Goal: Information Seeking & Learning: Learn about a topic

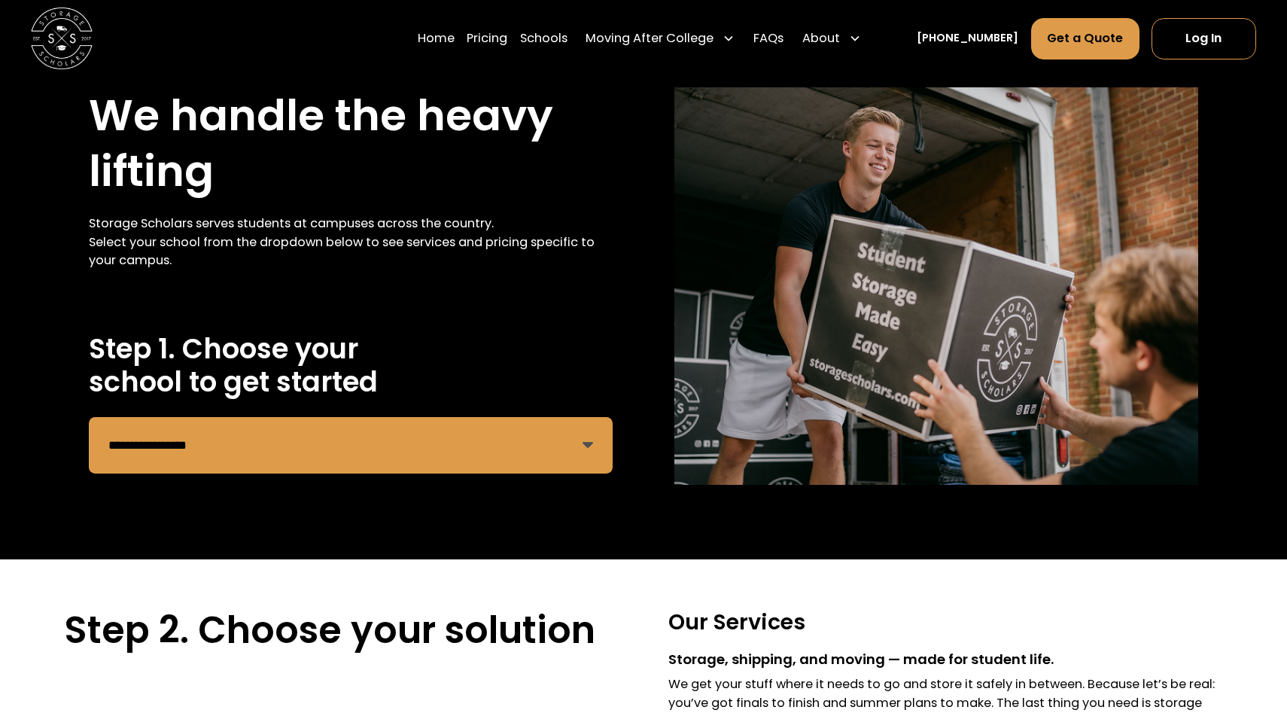
scroll to position [37, 0]
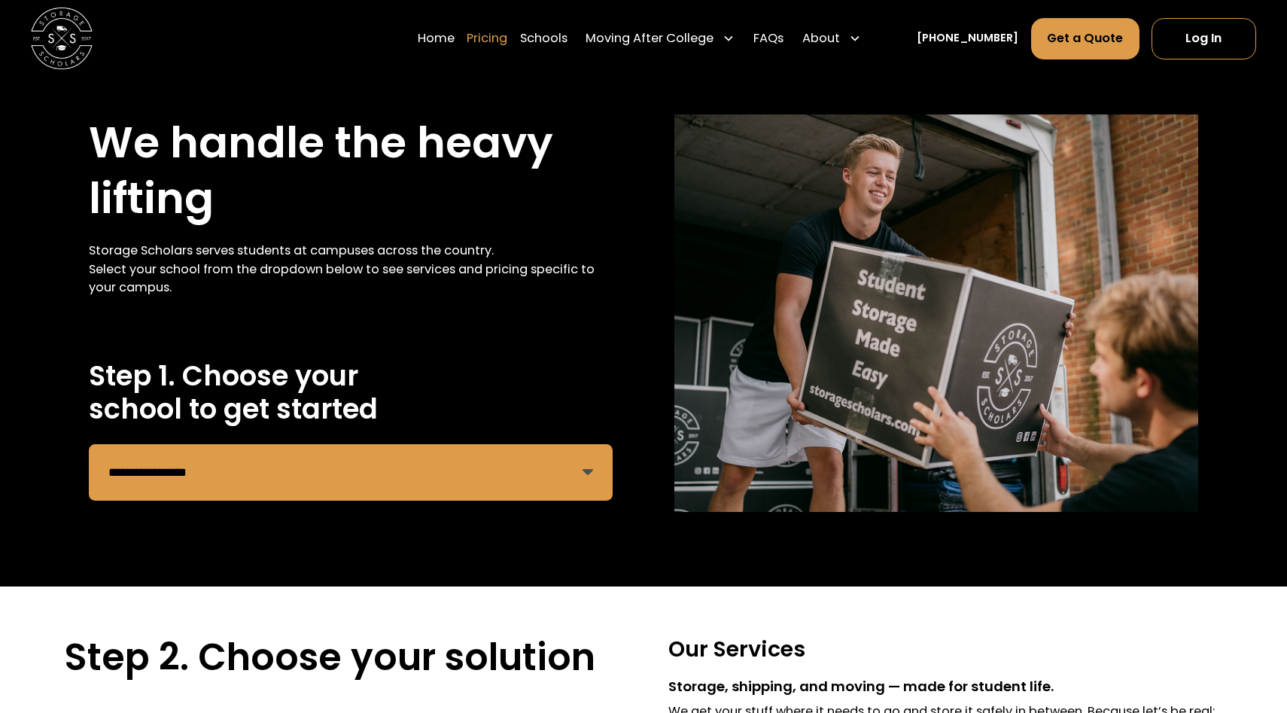
click at [507, 42] on link "Pricing" at bounding box center [487, 38] width 41 height 43
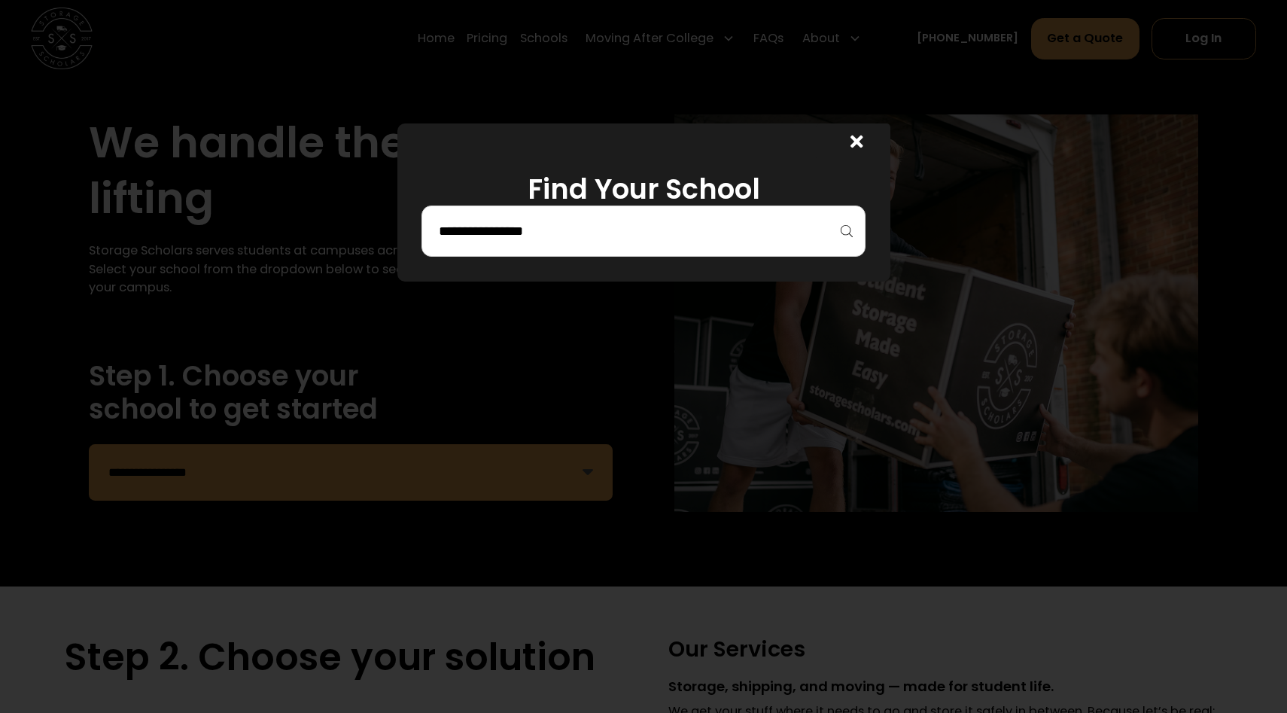
click at [528, 233] on input "search" at bounding box center [643, 231] width 412 height 26
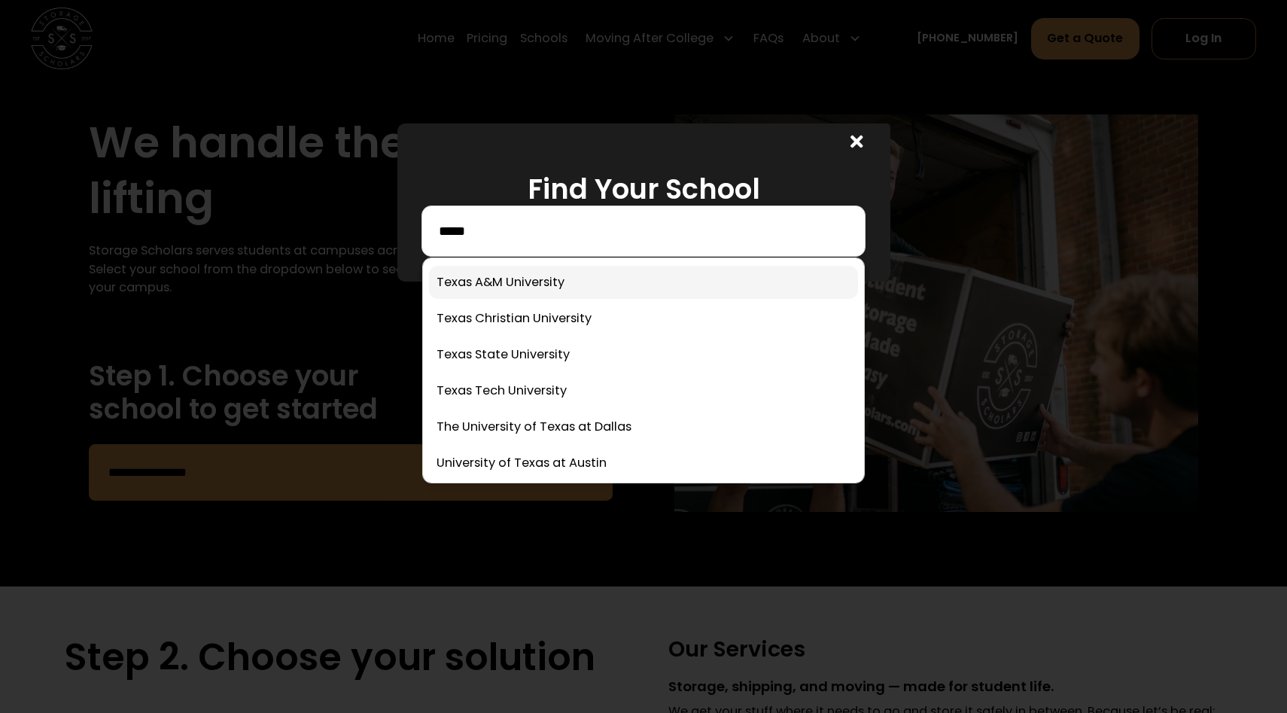
type input "*****"
click at [479, 288] on link at bounding box center [643, 282] width 429 height 33
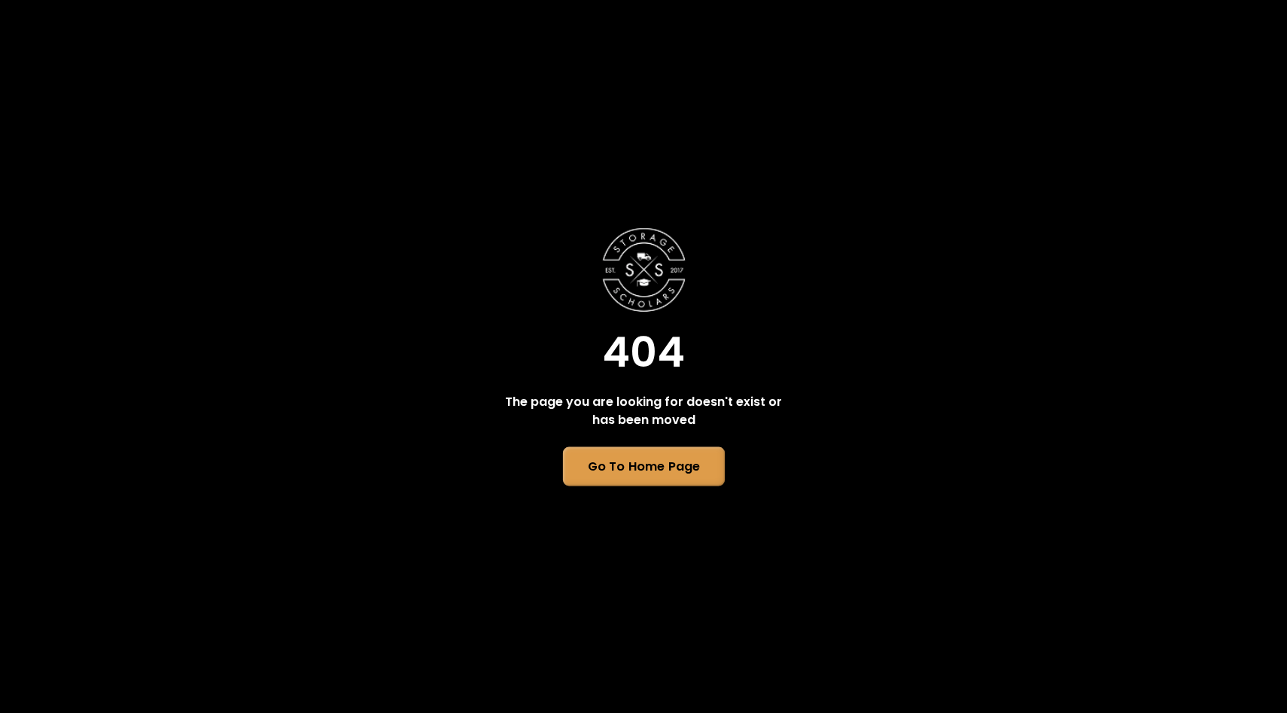
click at [652, 473] on link "Go To Home Page" at bounding box center [643, 466] width 162 height 39
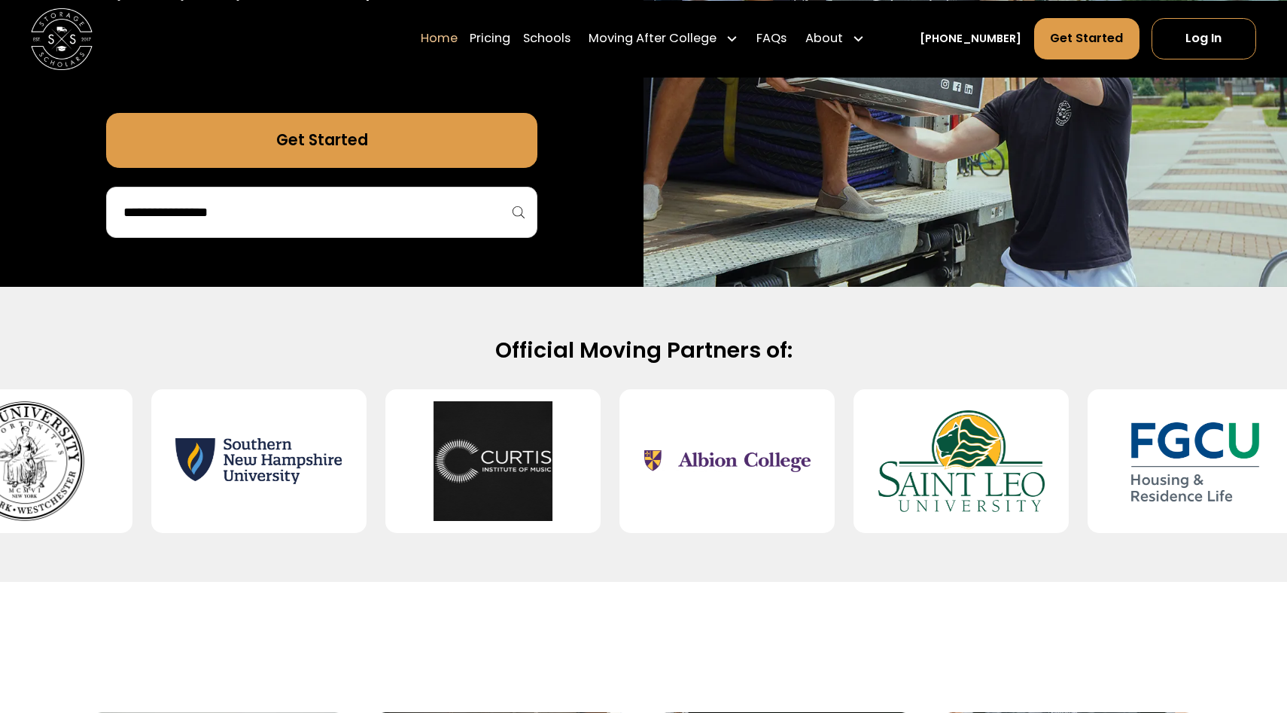
scroll to position [397, 0]
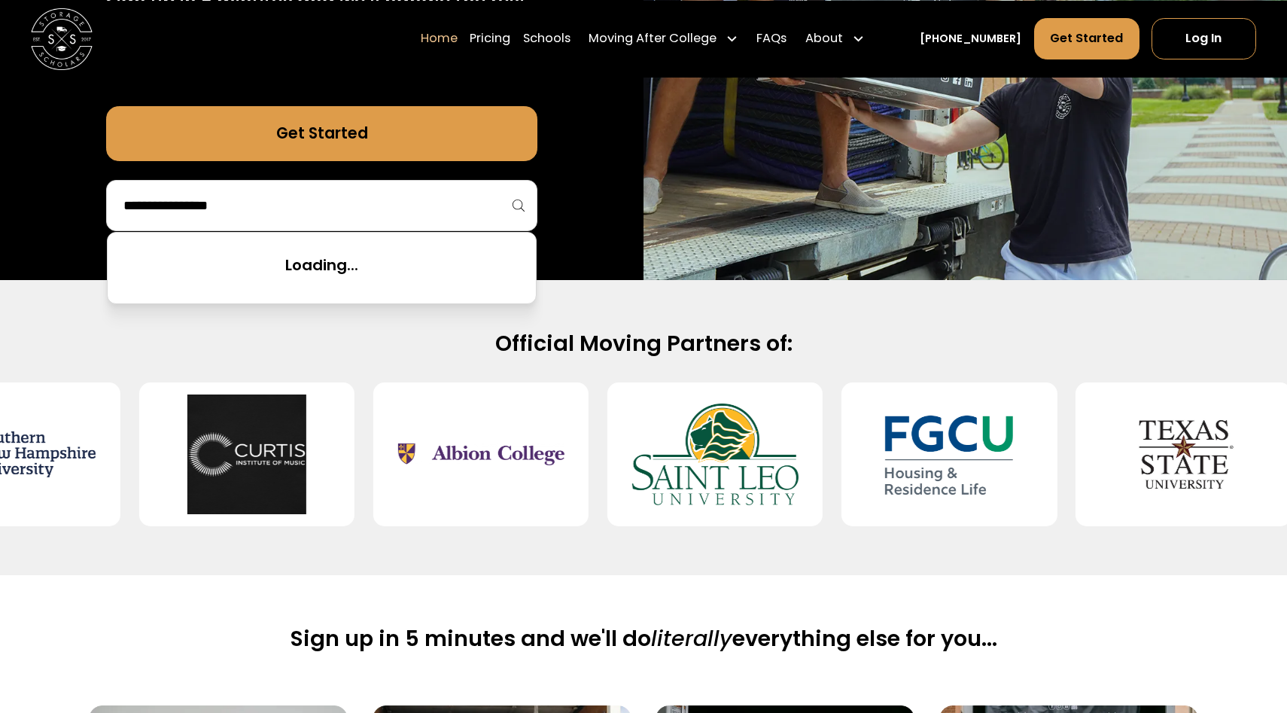
click at [470, 218] on input "search" at bounding box center [322, 206] width 400 height 26
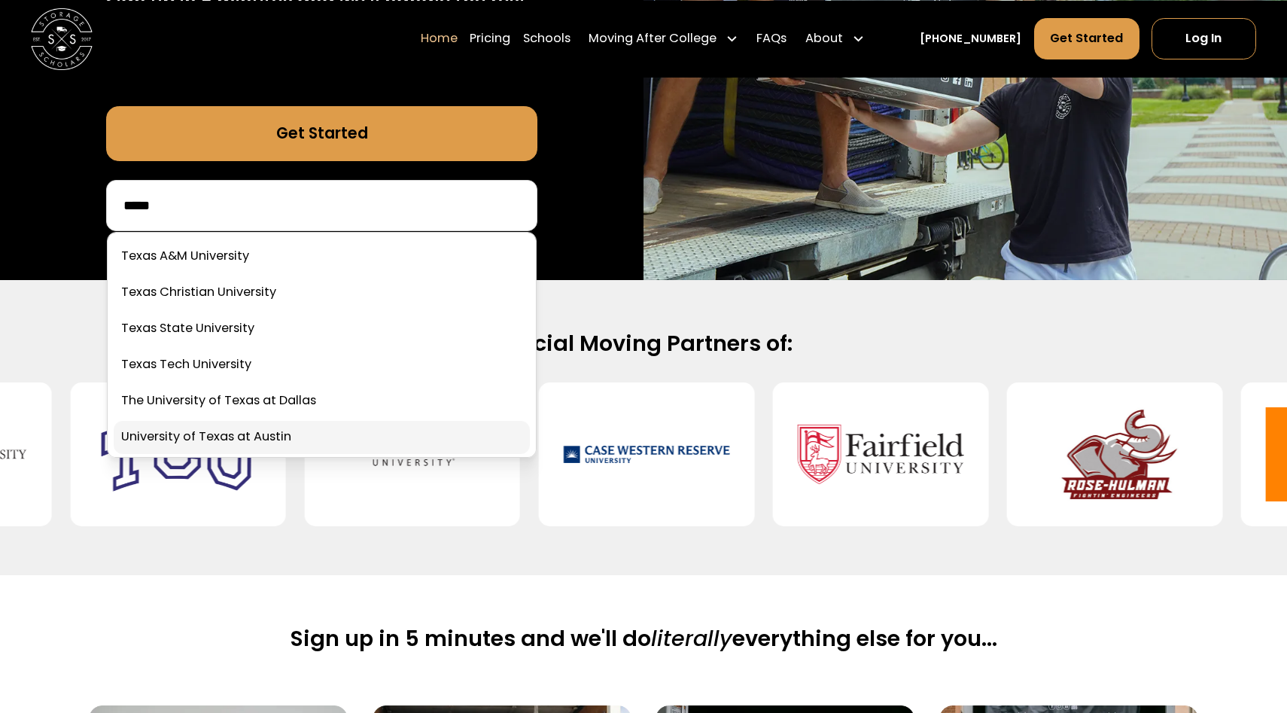
type input "*****"
click at [276, 454] on link at bounding box center [322, 437] width 416 height 33
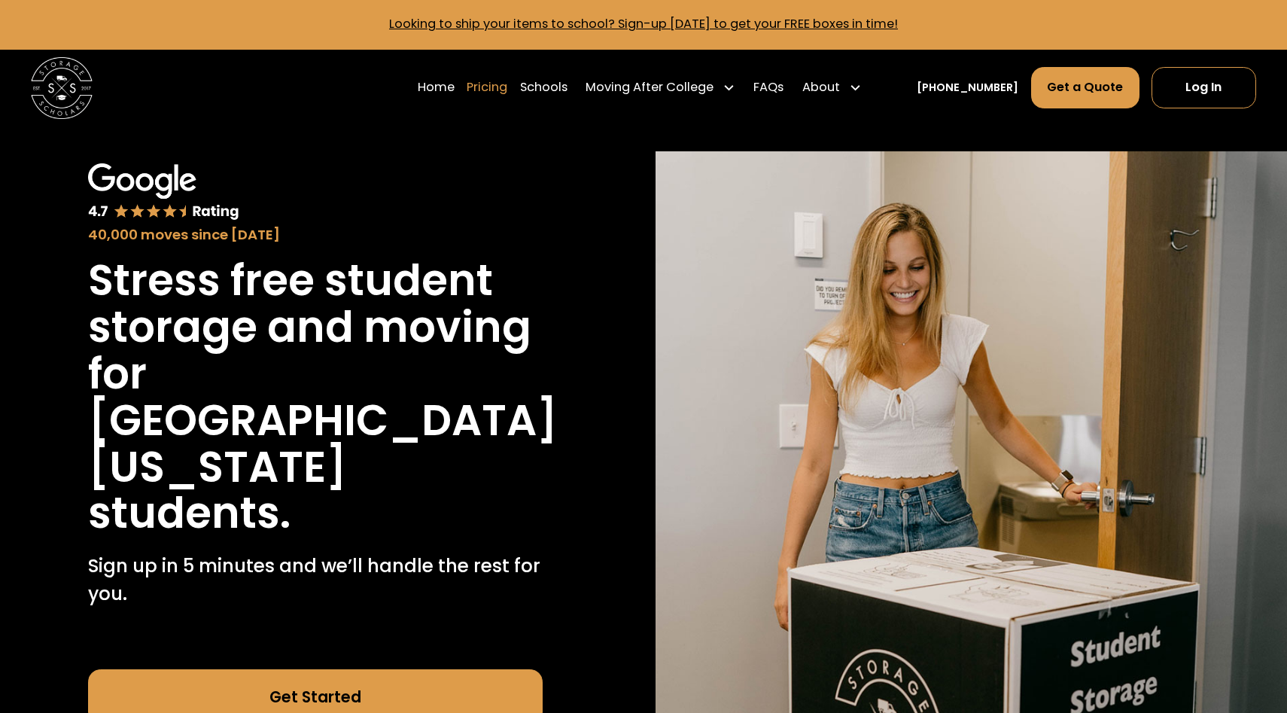
click at [507, 89] on link "Pricing" at bounding box center [487, 87] width 41 height 43
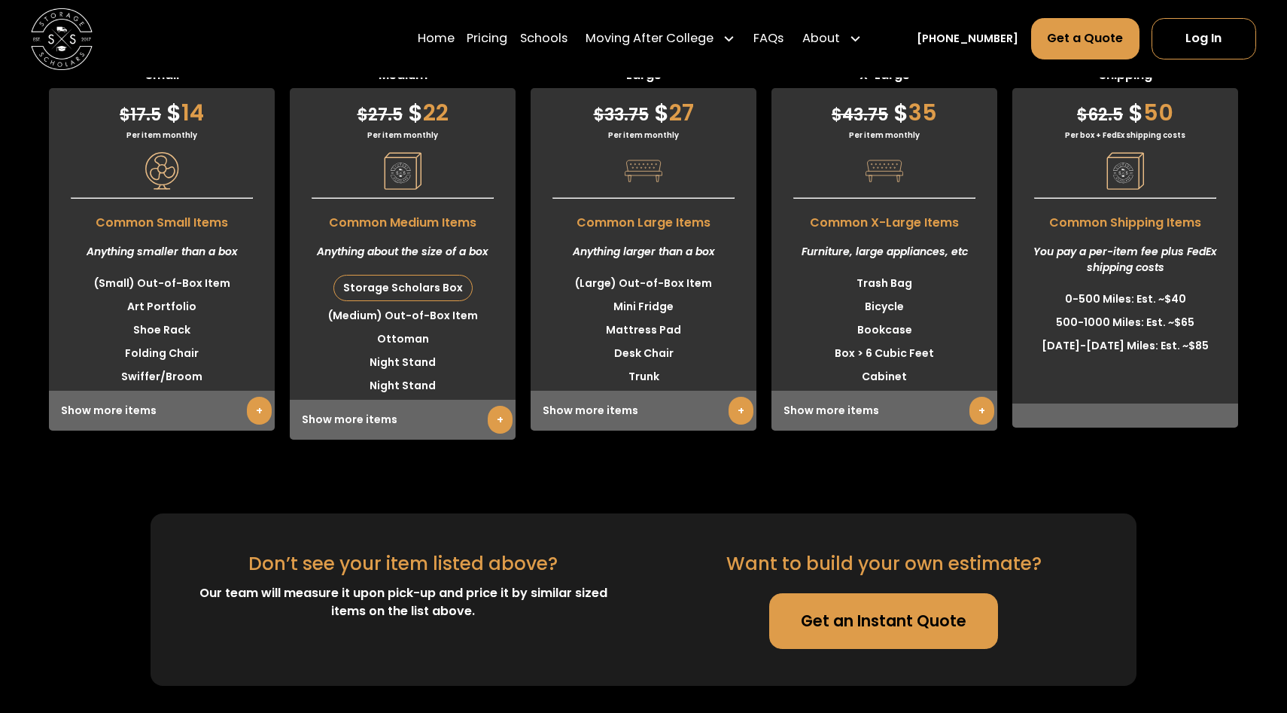
scroll to position [3897, 0]
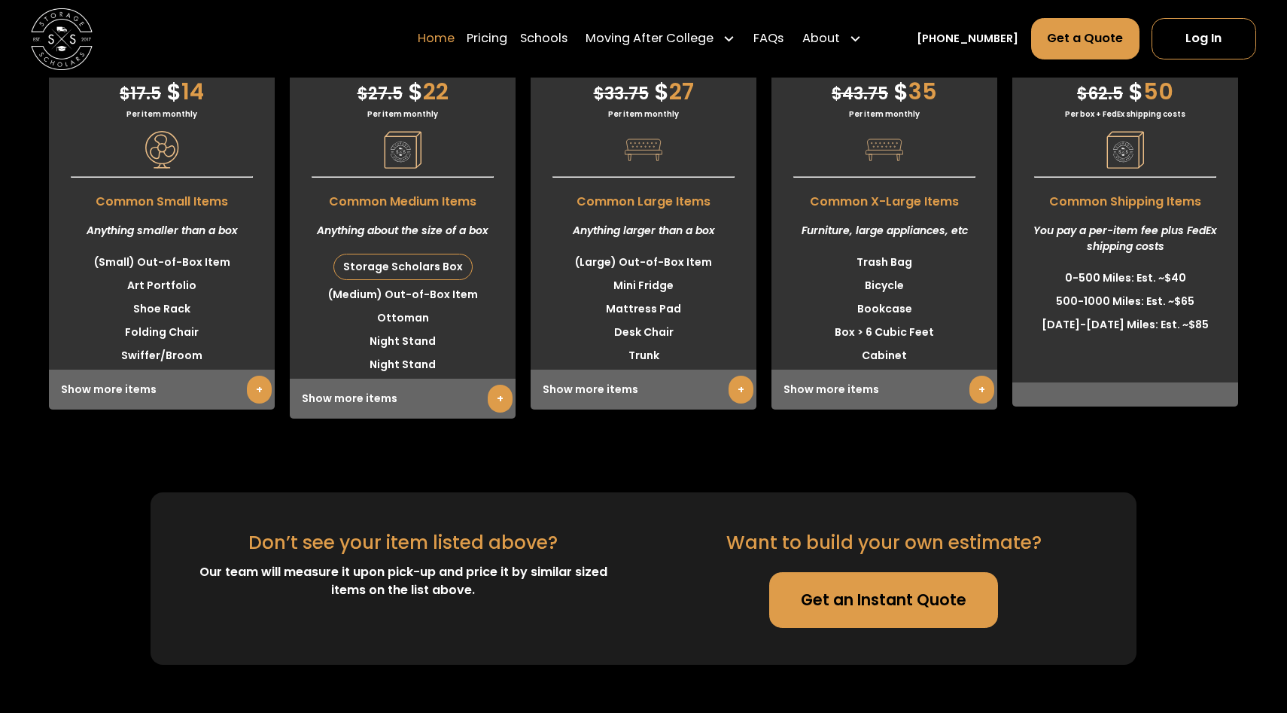
click at [455, 39] on link "Home" at bounding box center [436, 38] width 37 height 43
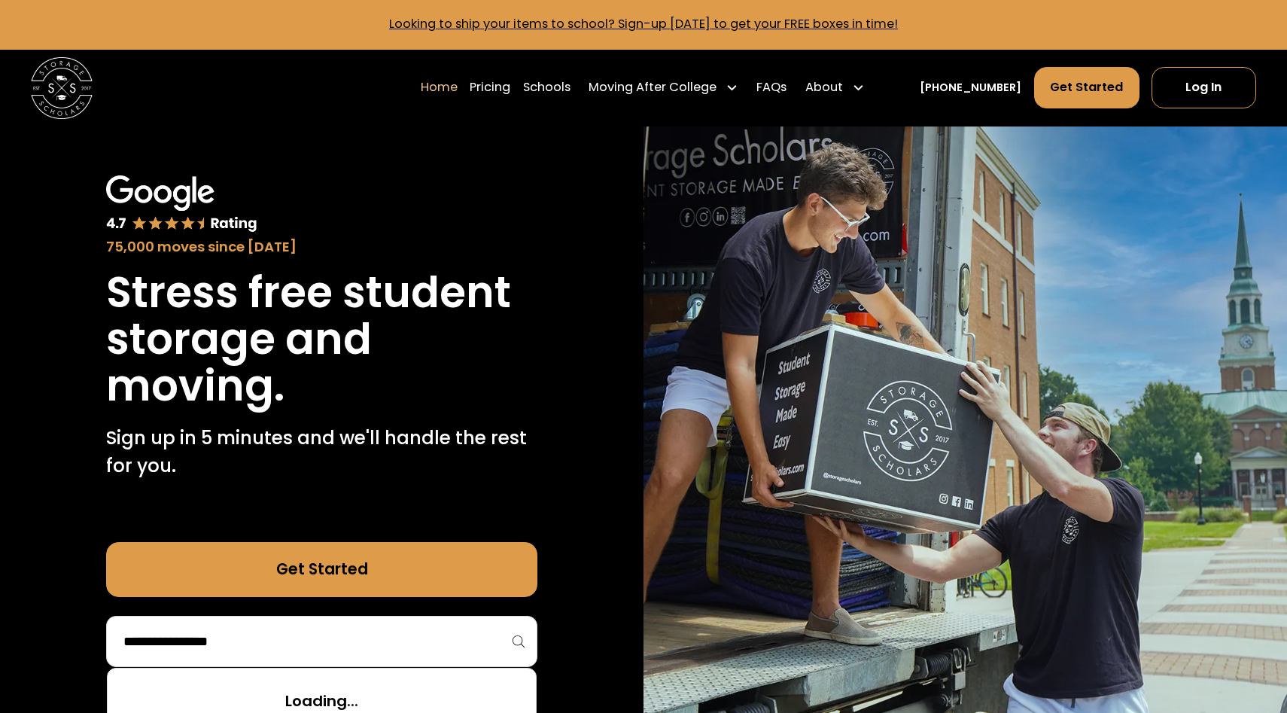
click at [280, 647] on input "search" at bounding box center [322, 641] width 400 height 26
type input "*****"
click at [202, 686] on link at bounding box center [322, 692] width 416 height 33
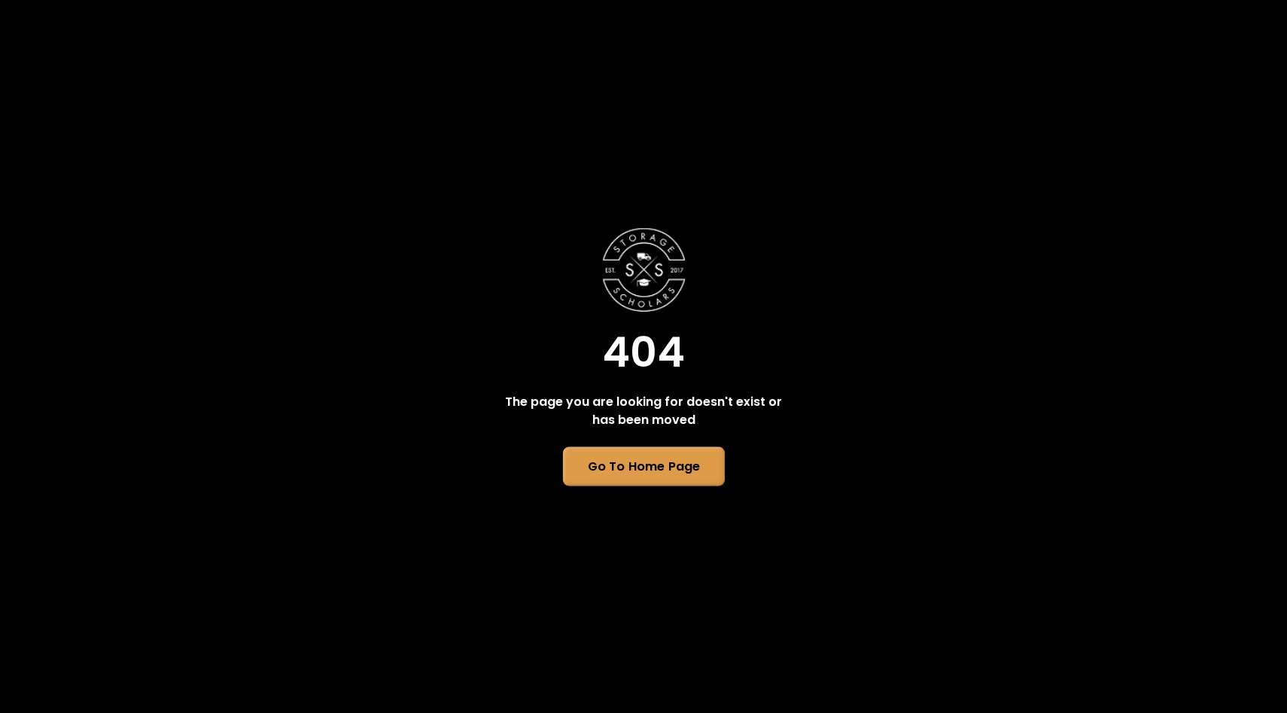
click at [625, 479] on link "Go To Home Page" at bounding box center [643, 466] width 162 height 39
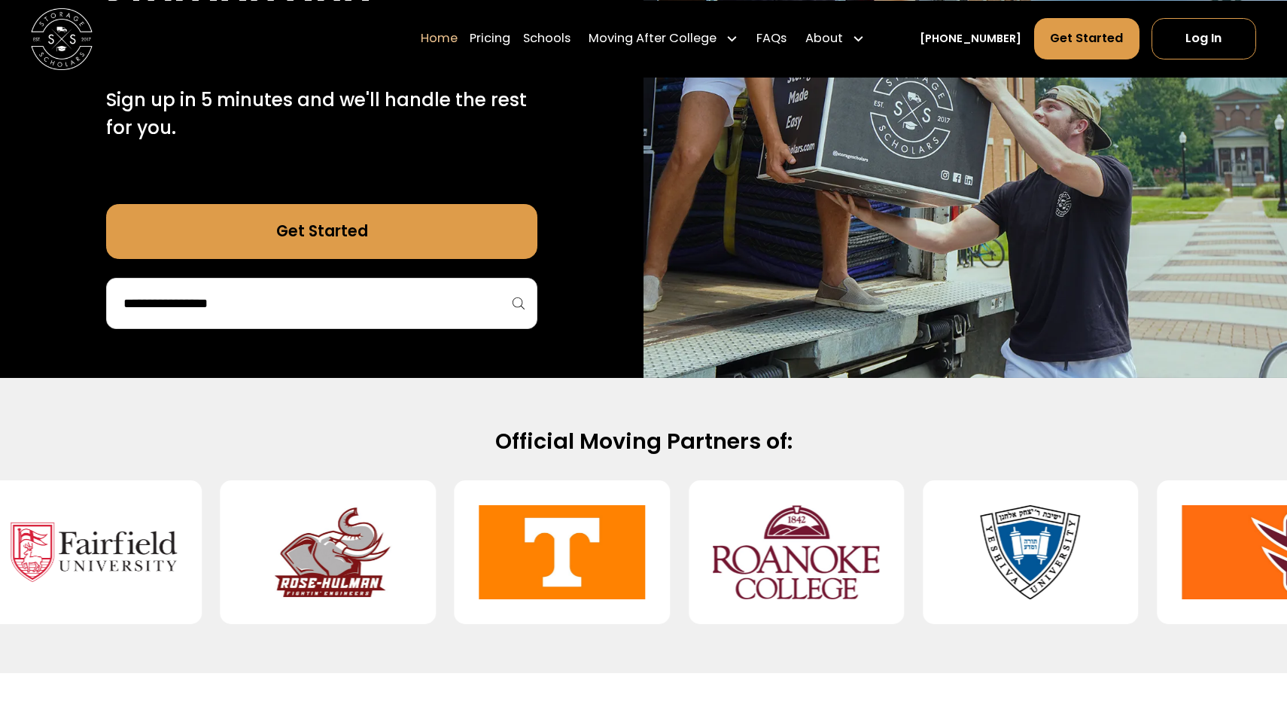
scroll to position [298, 0]
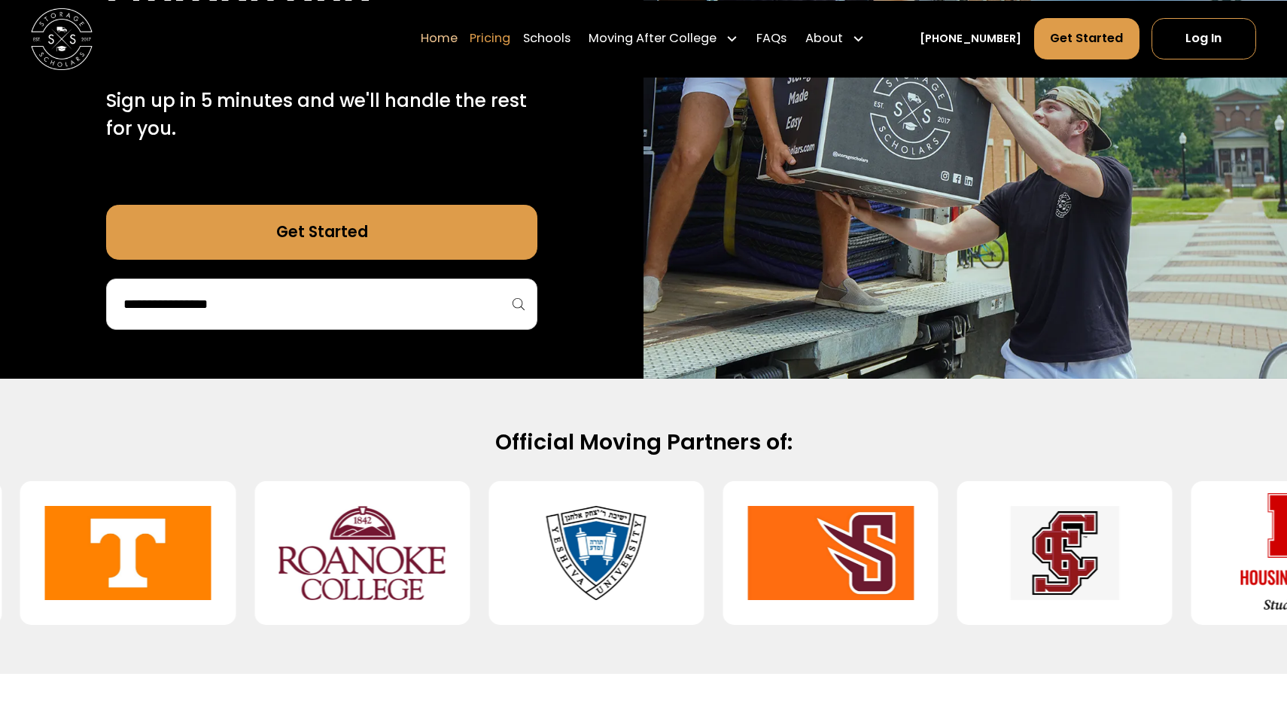
click at [510, 36] on link "Pricing" at bounding box center [490, 38] width 41 height 43
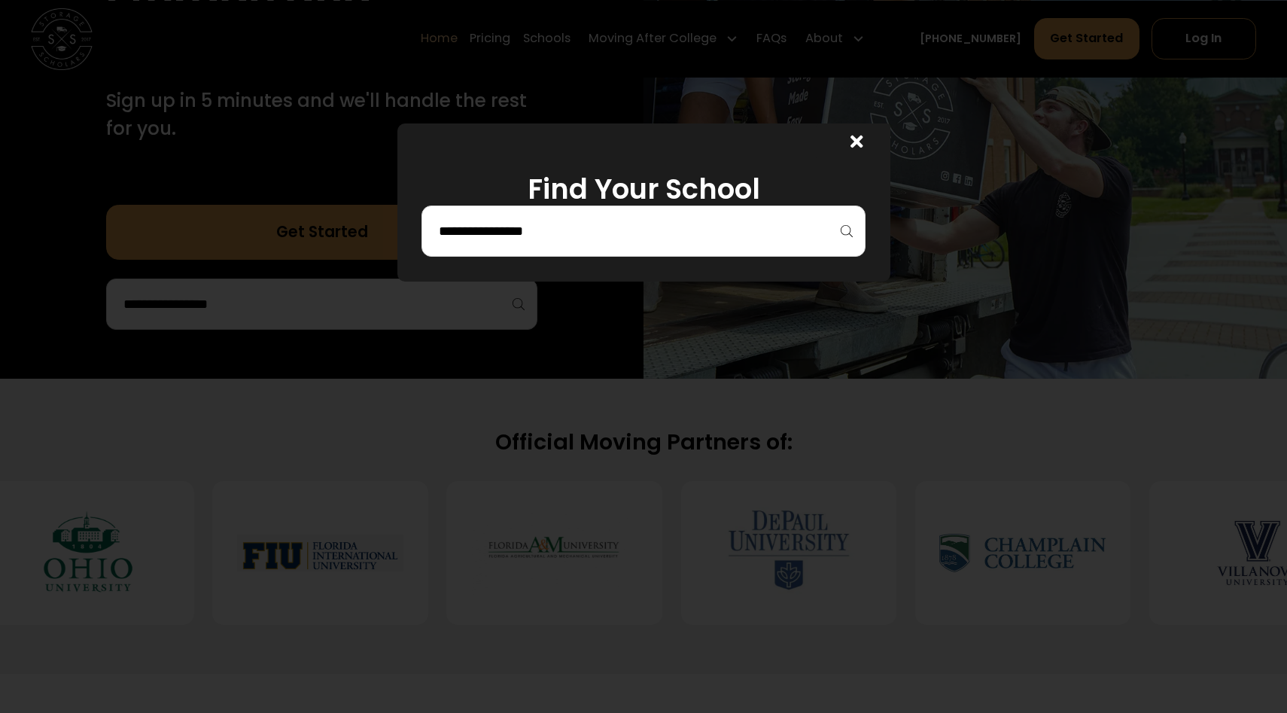
click at [854, 139] on icon at bounding box center [856, 141] width 12 height 12
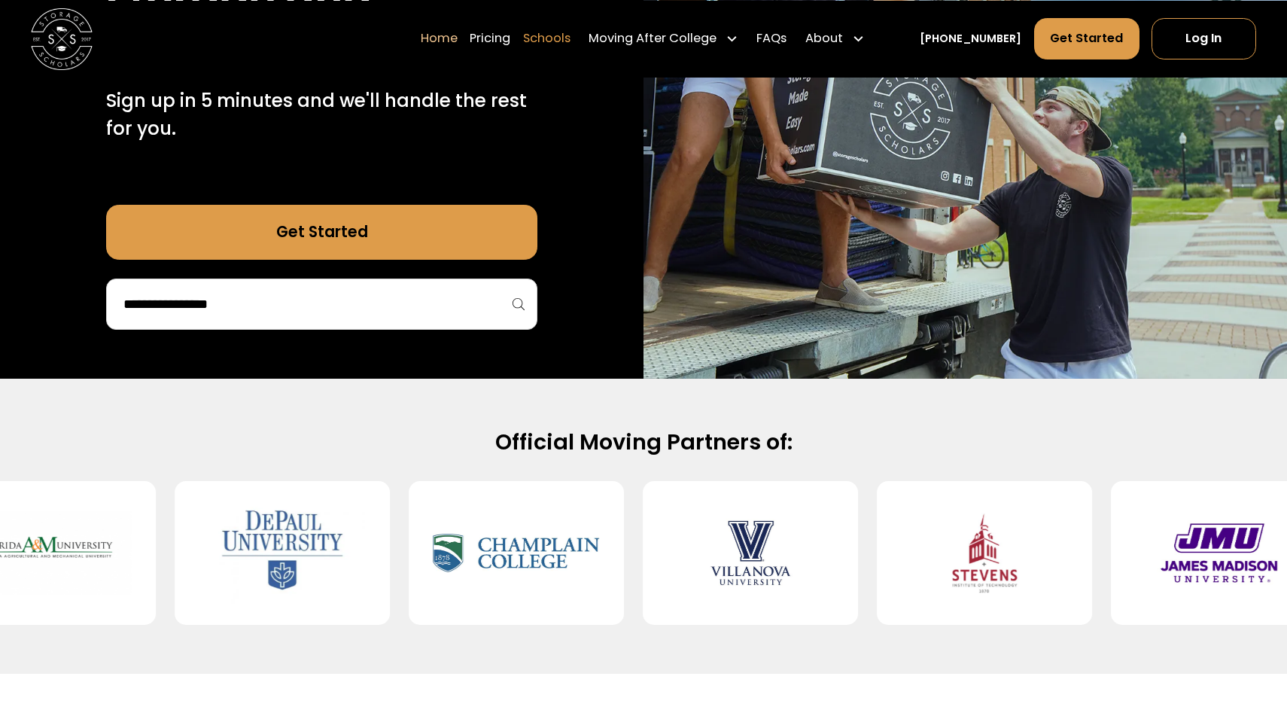
click at [570, 47] on link "Schools" at bounding box center [546, 38] width 47 height 43
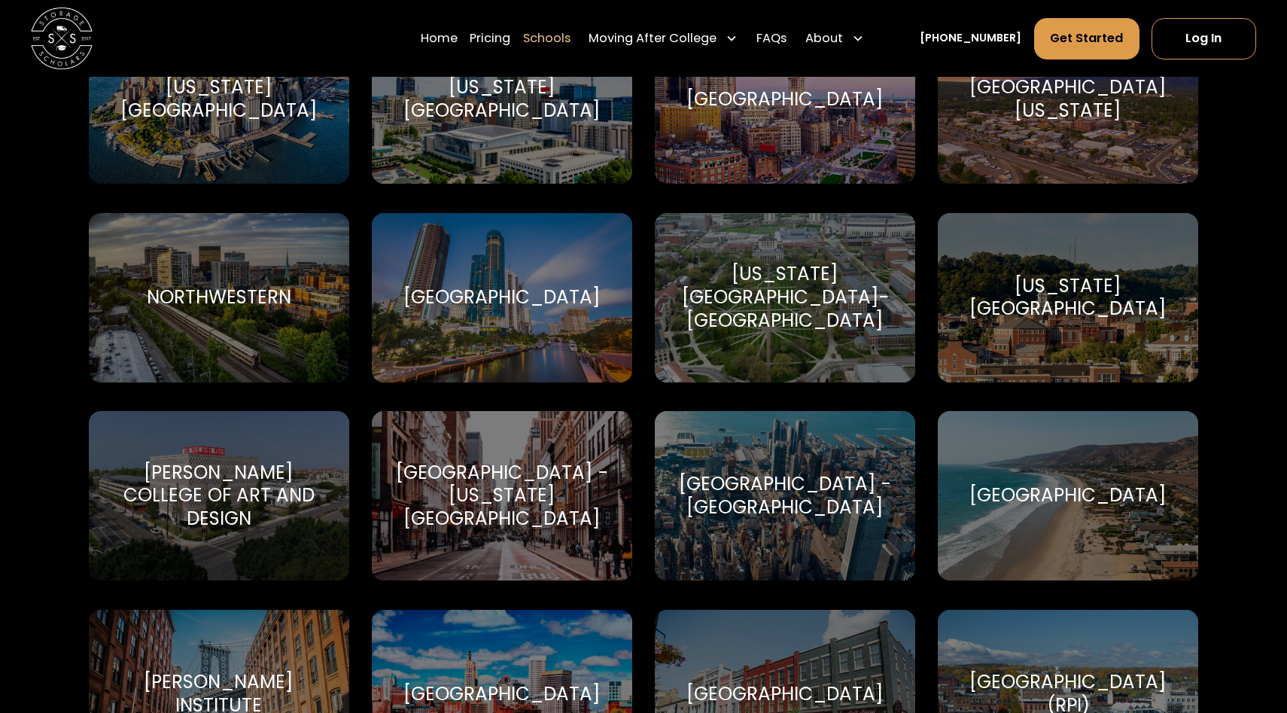
scroll to position [4343, 0]
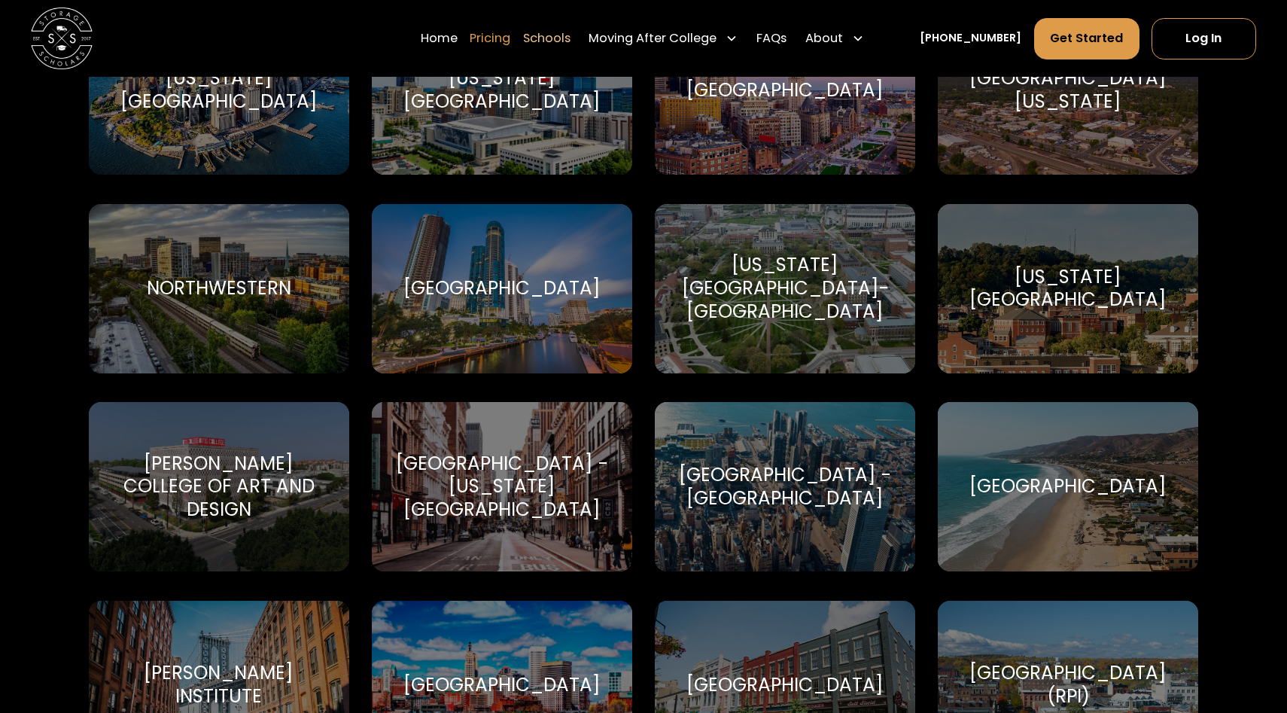
click at [506, 35] on link "Pricing" at bounding box center [490, 38] width 41 height 43
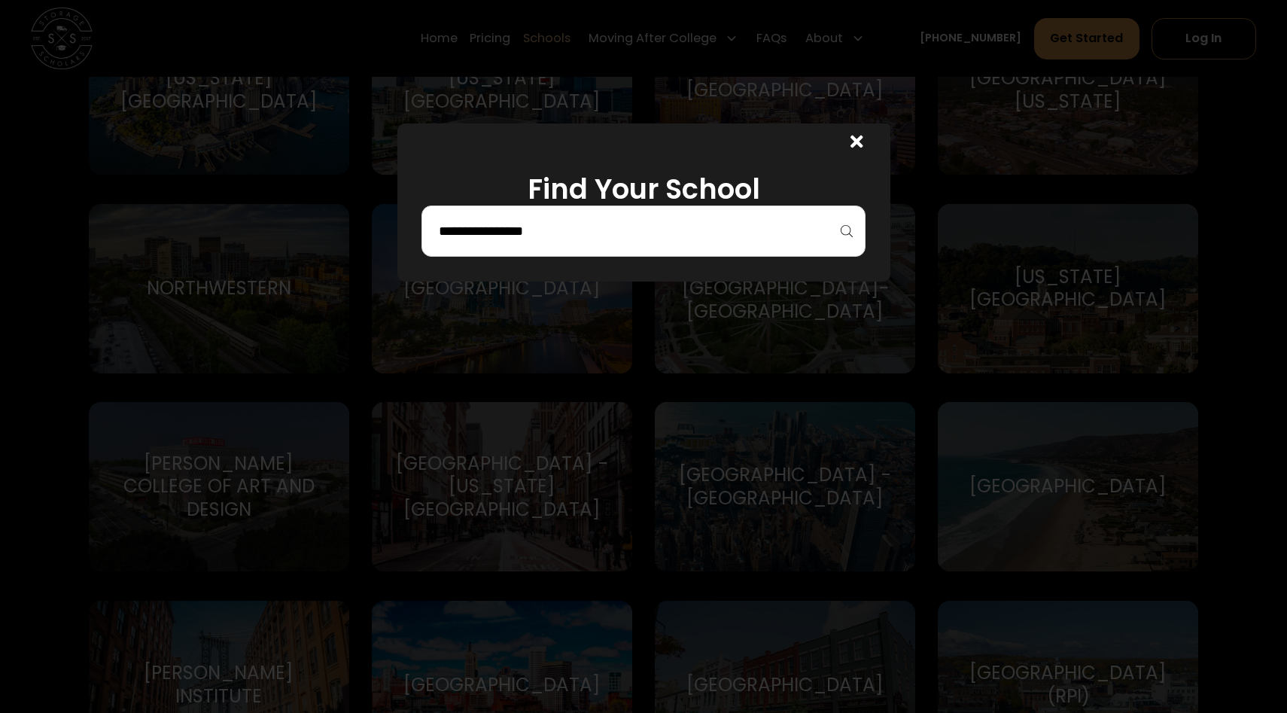
click at [558, 224] on input "search" at bounding box center [643, 231] width 412 height 26
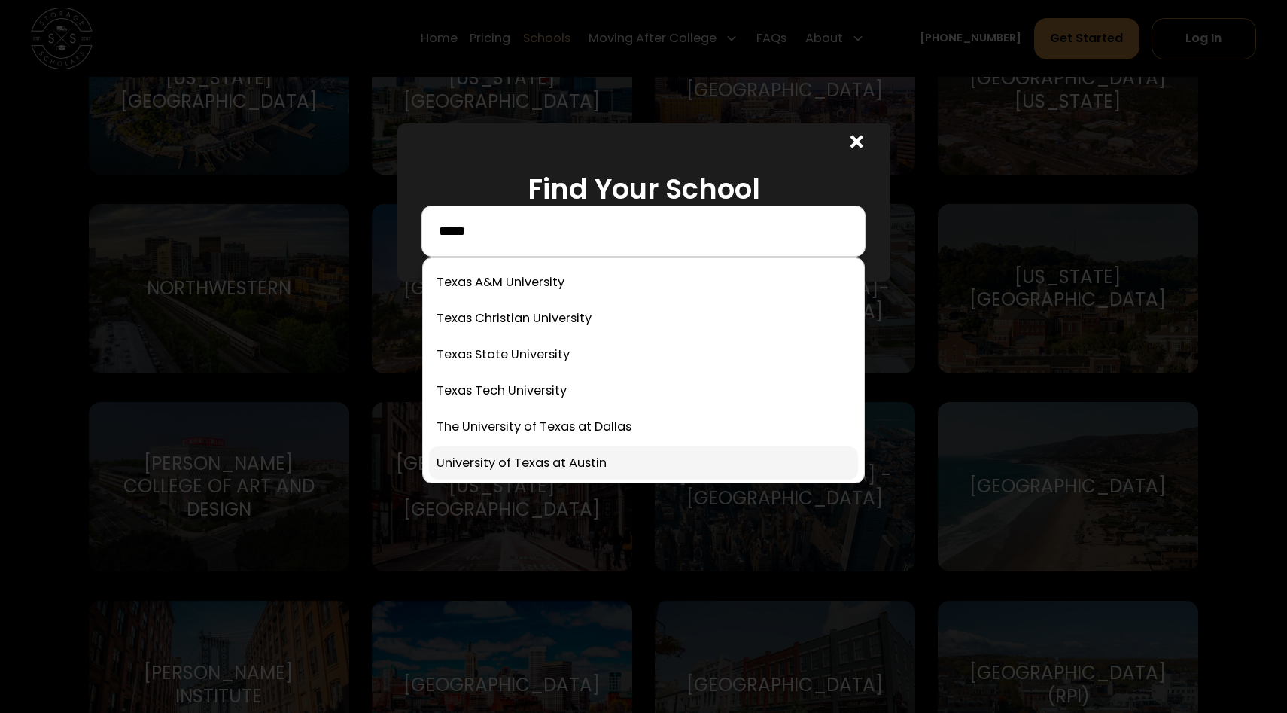
type input "*****"
click at [555, 458] on link at bounding box center [643, 462] width 429 height 33
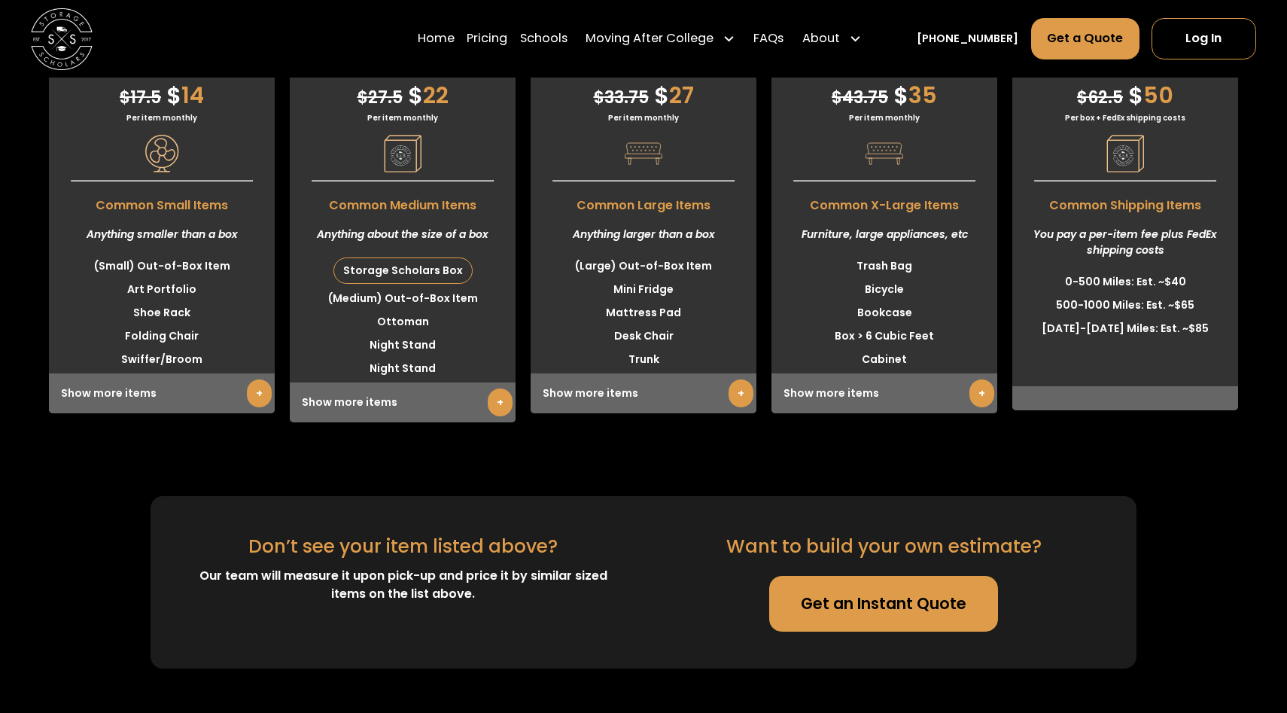
scroll to position [3890, 0]
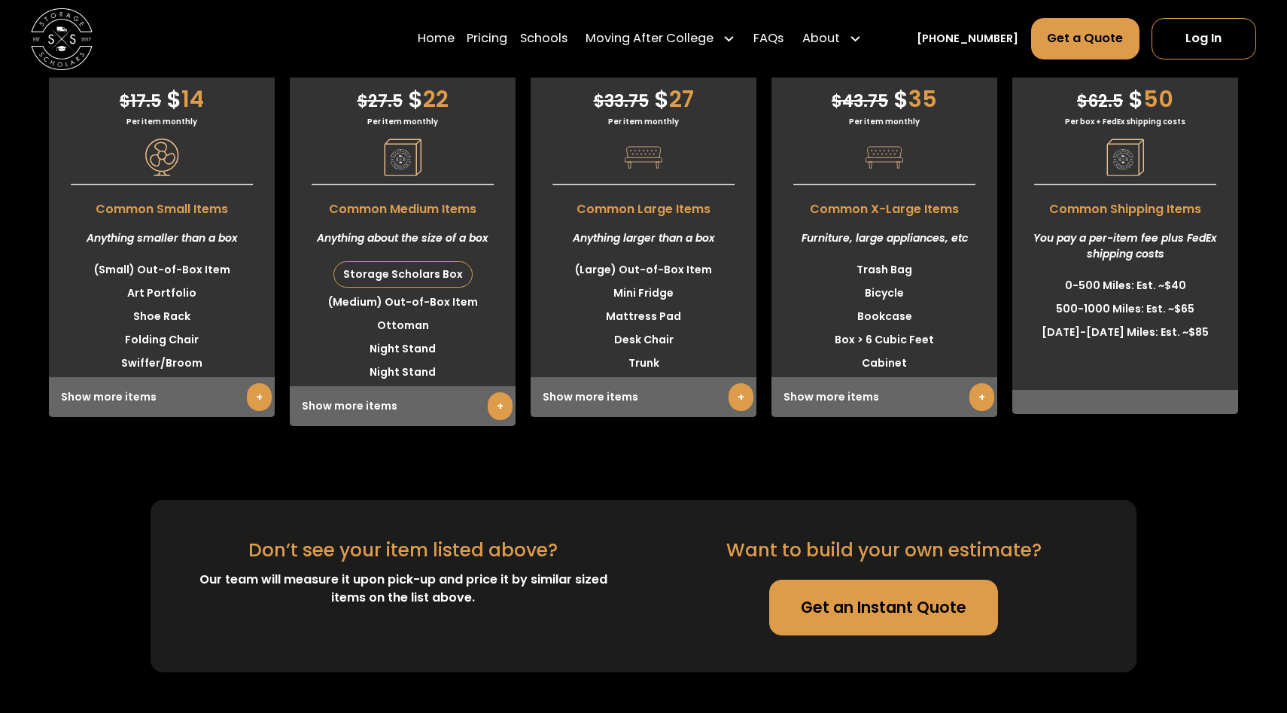
click at [437, 241] on div "Anything about the size of a box" at bounding box center [403, 238] width 226 height 40
click at [429, 417] on div "Show more items +" at bounding box center [403, 406] width 226 height 40
click at [500, 409] on link "+" at bounding box center [500, 406] width 25 height 28
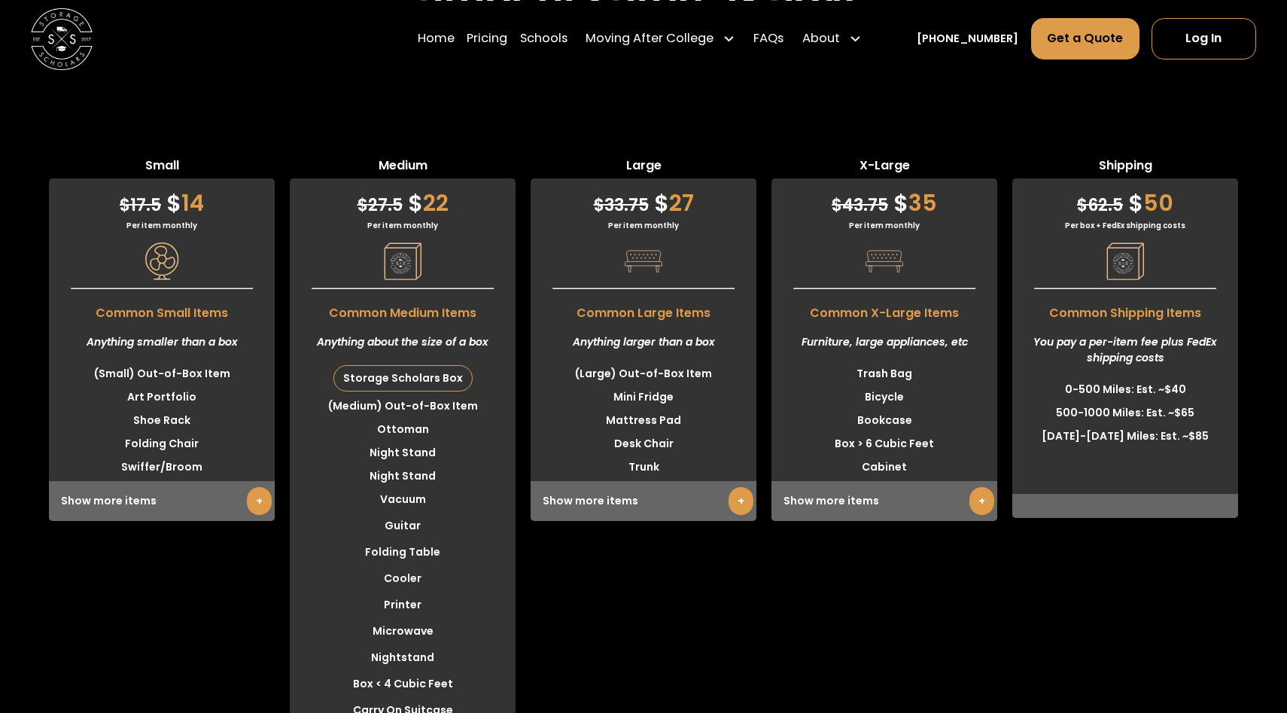
scroll to position [3790, 0]
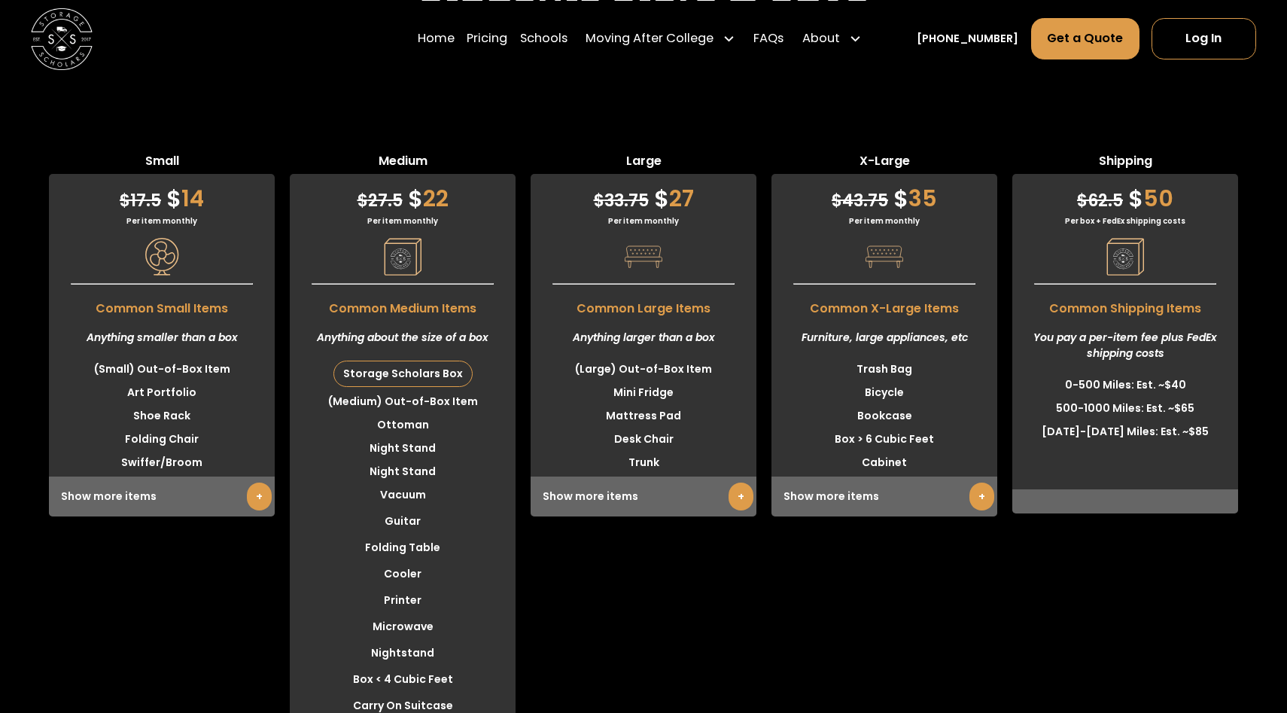
click at [253, 497] on link "+" at bounding box center [259, 496] width 25 height 28
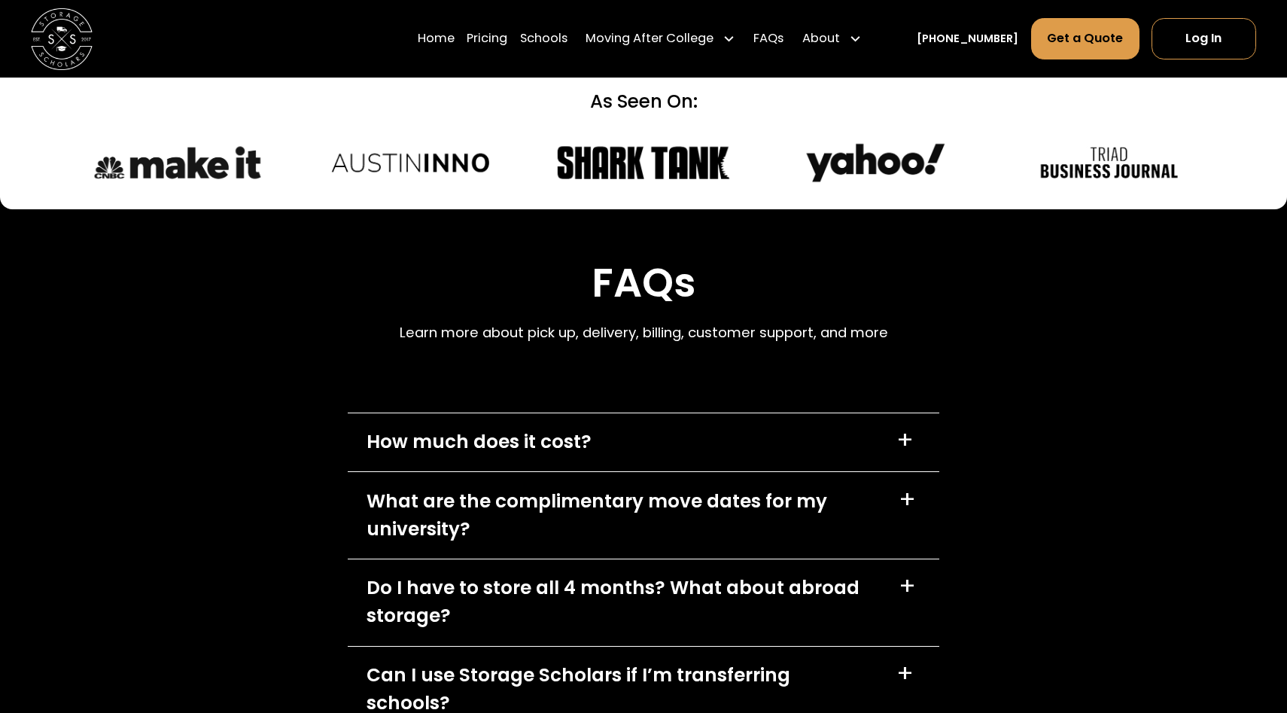
scroll to position [6672, 0]
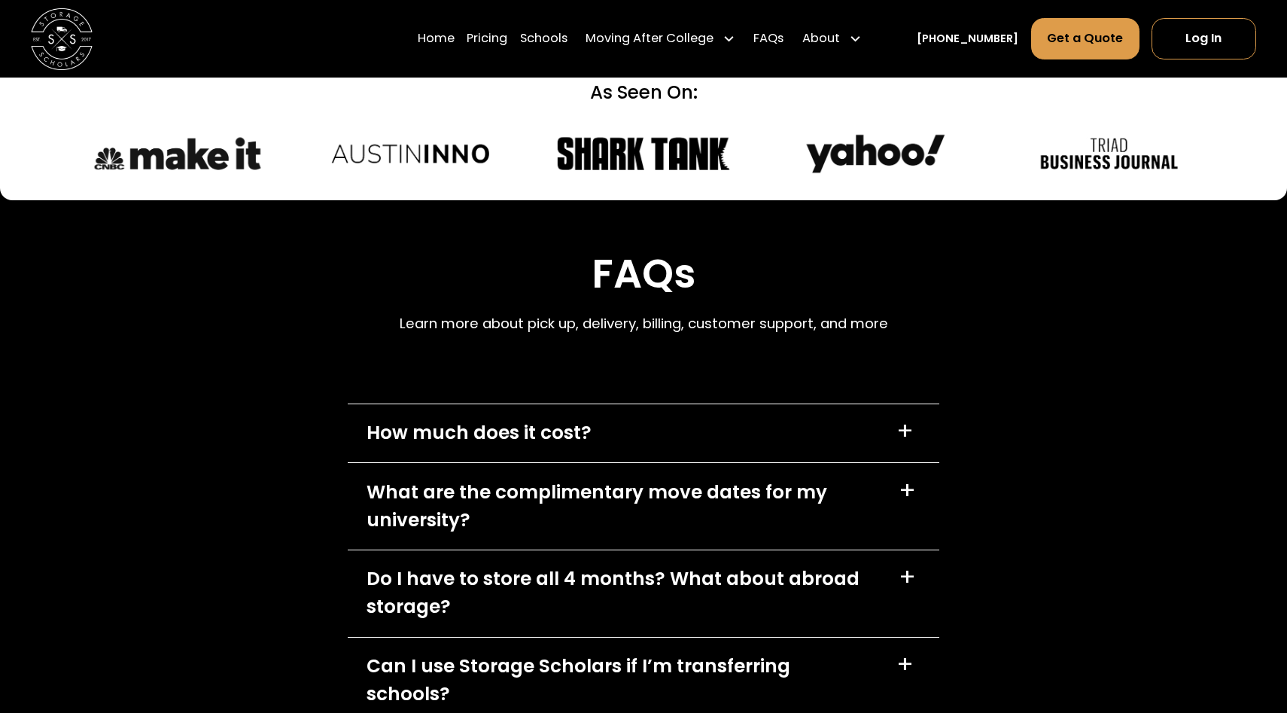
click at [708, 408] on div "How much does it cost? +" at bounding box center [643, 433] width 591 height 59
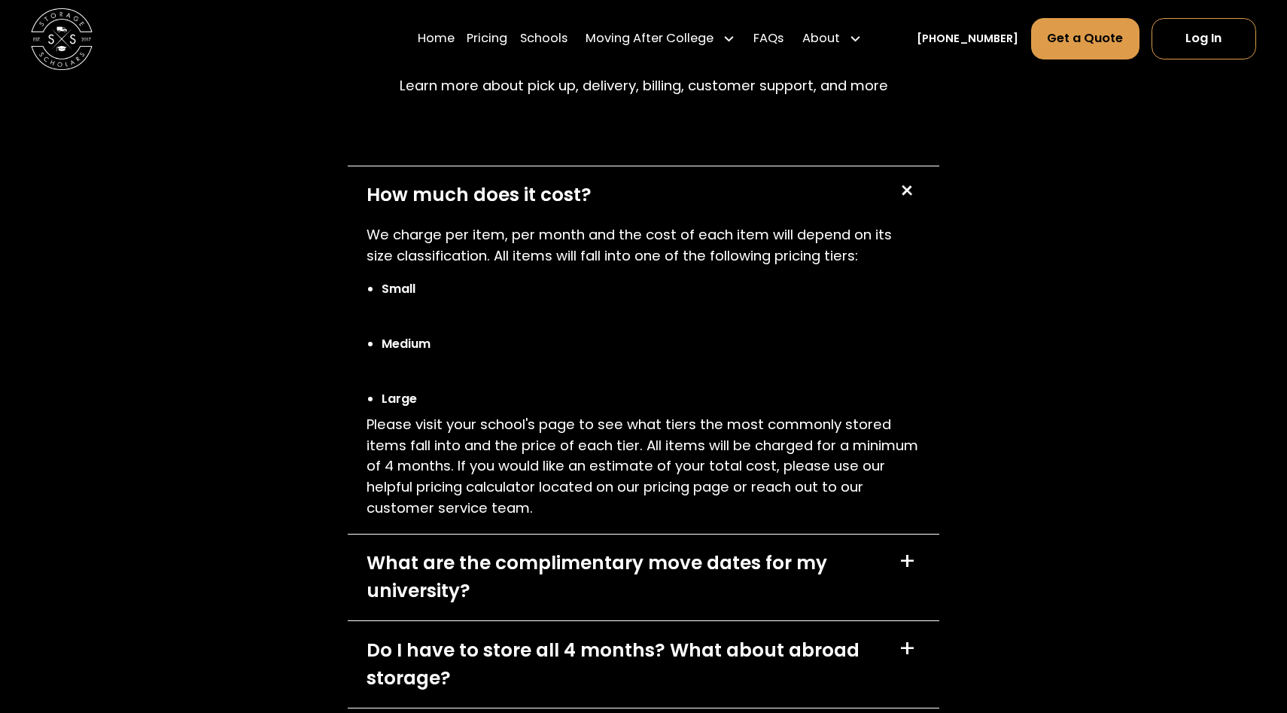
scroll to position [6933, 0]
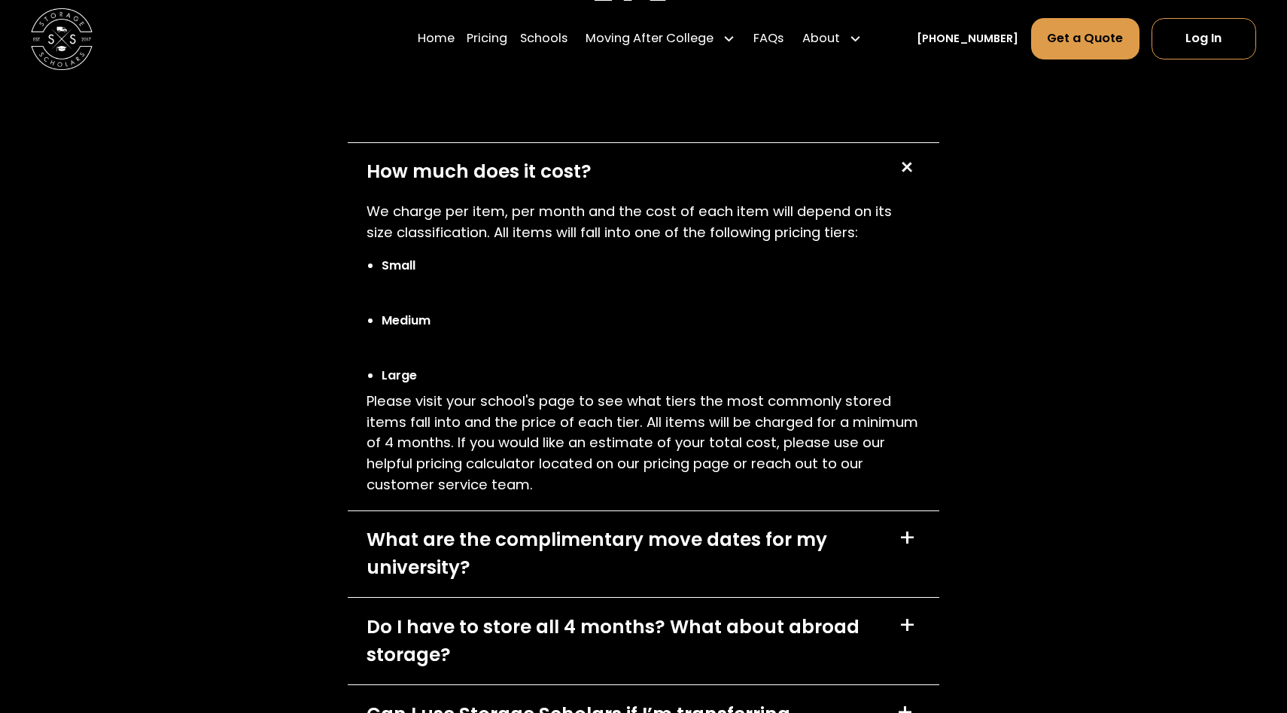
click at [698, 526] on div "What are the complimentary move dates for my university?" at bounding box center [623, 554] width 514 height 56
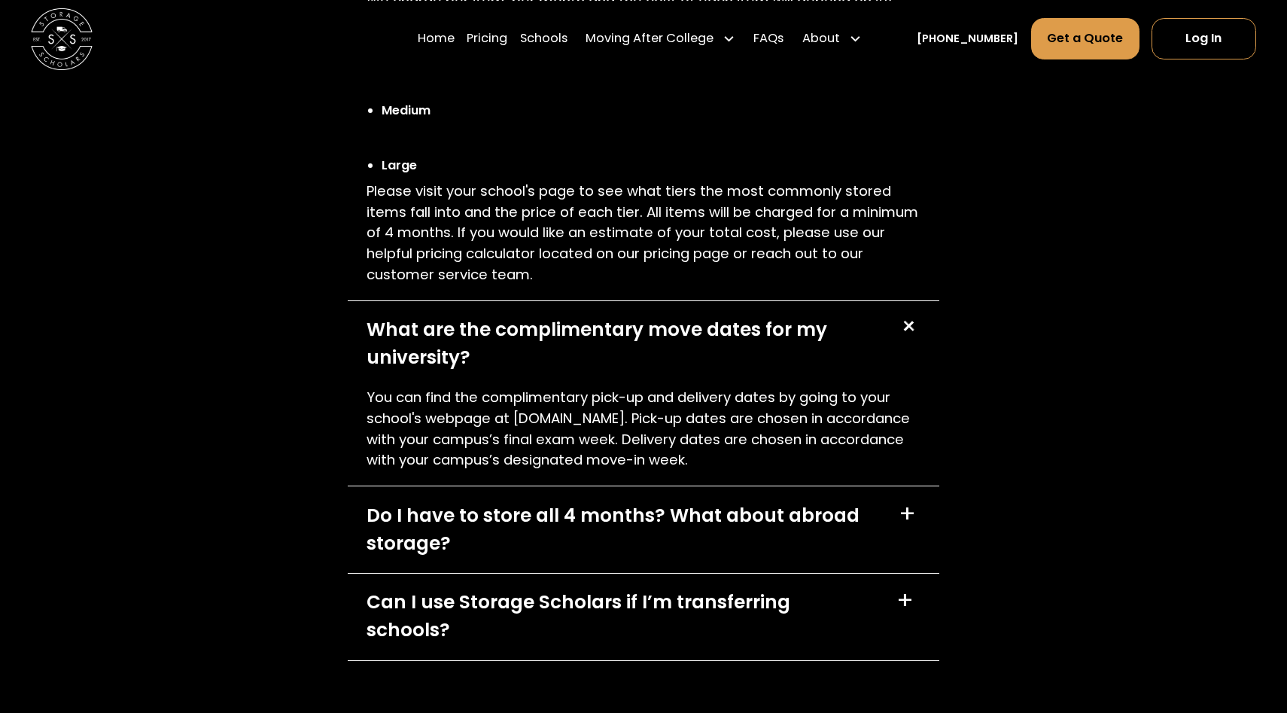
scroll to position [7143, 0]
click at [701, 595] on div "Can I use Storage Scholars if I’m transferring schools? +" at bounding box center [643, 616] width 591 height 87
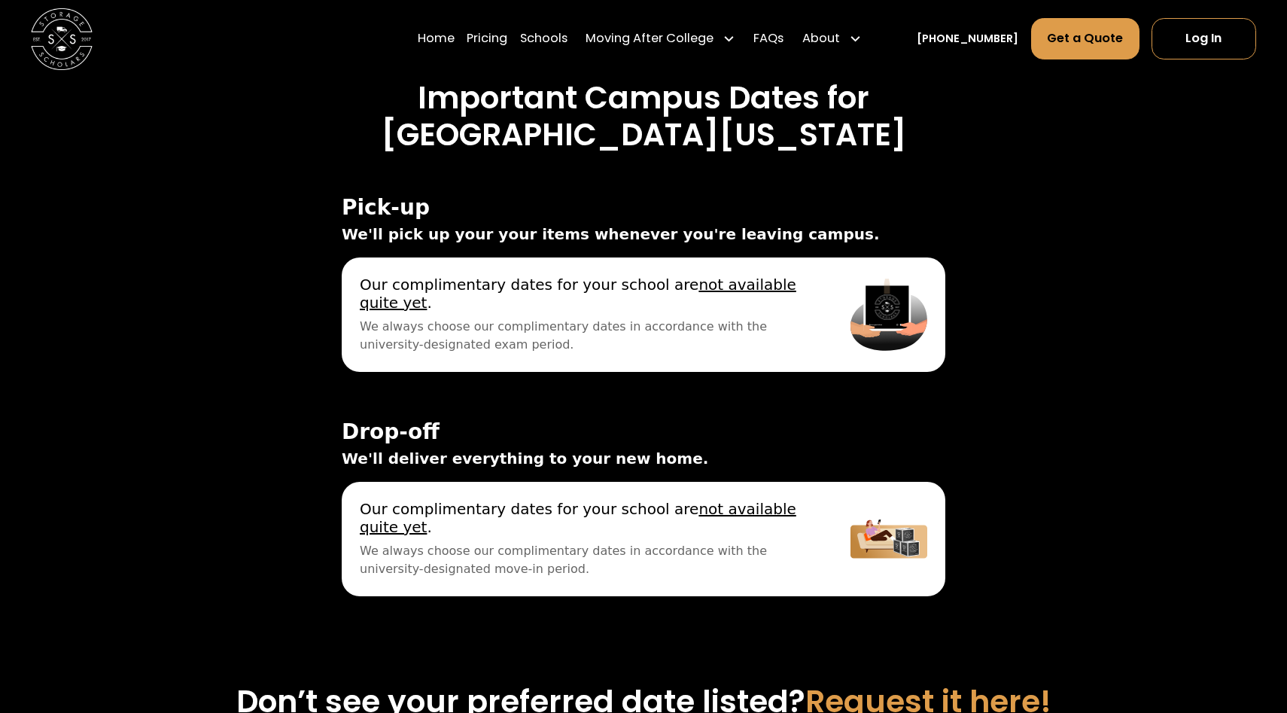
scroll to position [5243, 0]
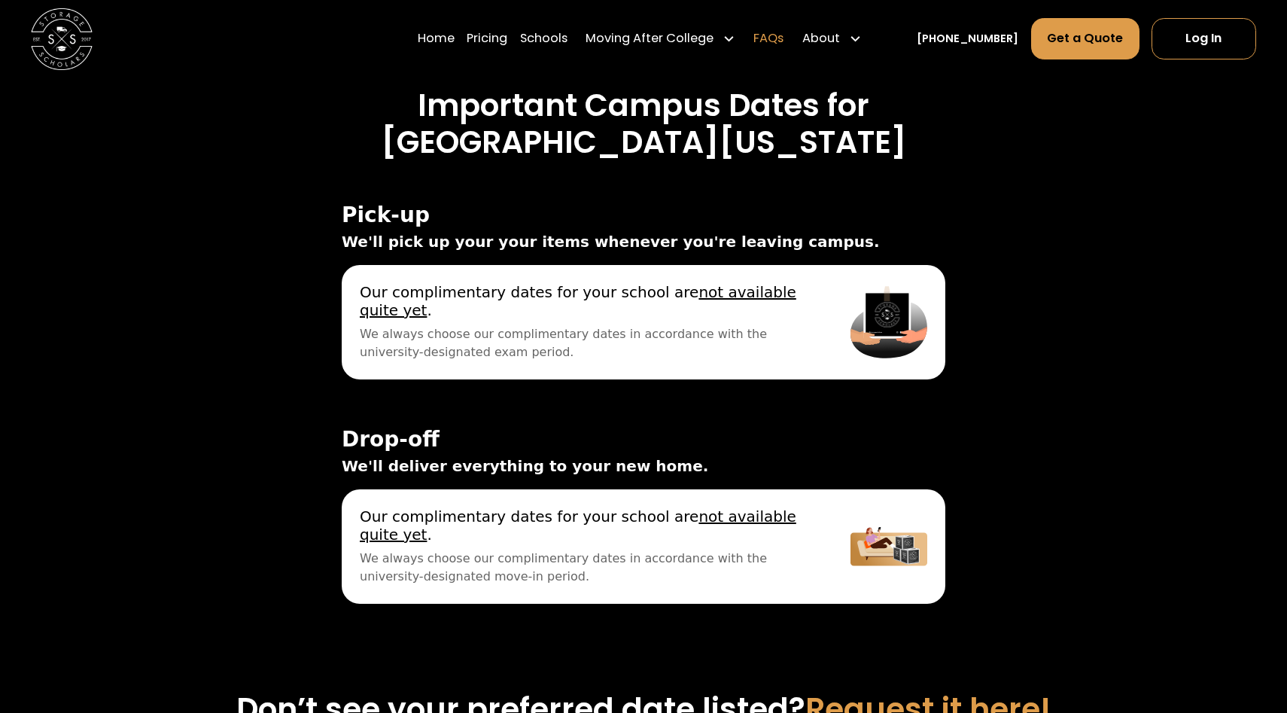
click at [783, 32] on link "FAQs" at bounding box center [768, 38] width 30 height 43
click at [507, 41] on link "Pricing" at bounding box center [487, 38] width 41 height 43
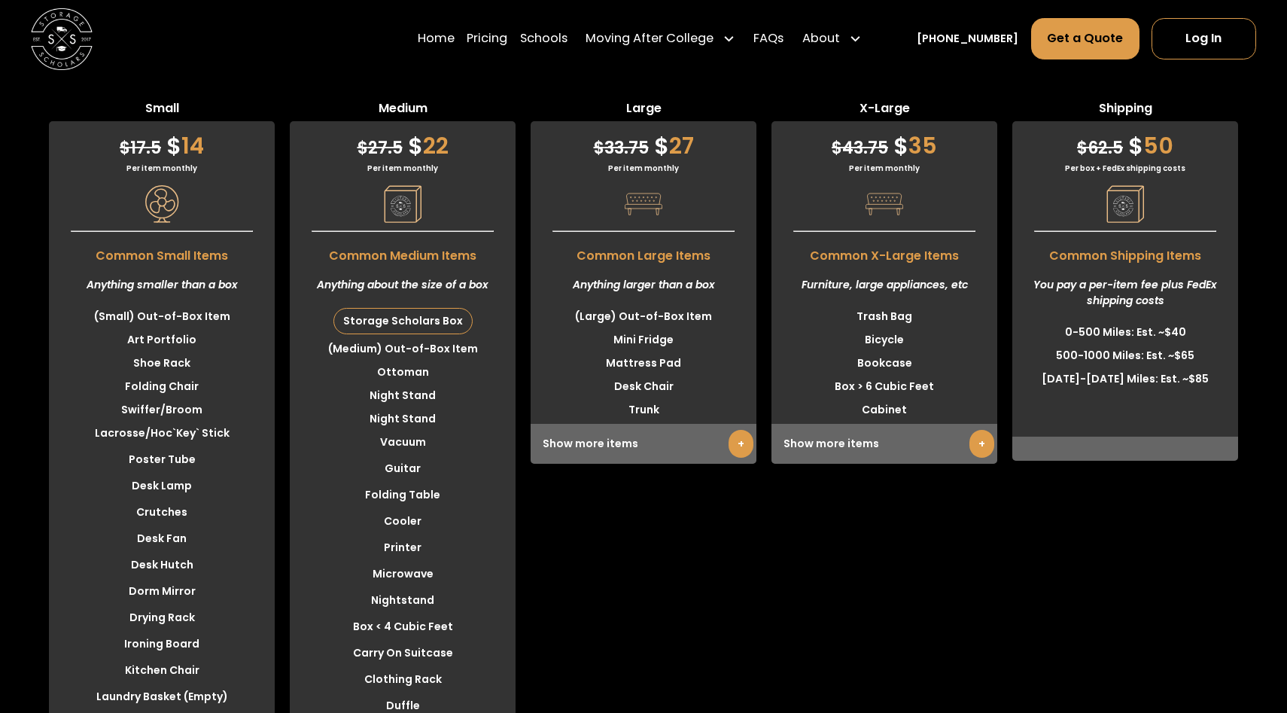
scroll to position [3844, 0]
click at [644, 440] on div "Show more items +" at bounding box center [644, 442] width 226 height 40
click at [735, 444] on link "+" at bounding box center [740, 442] width 25 height 28
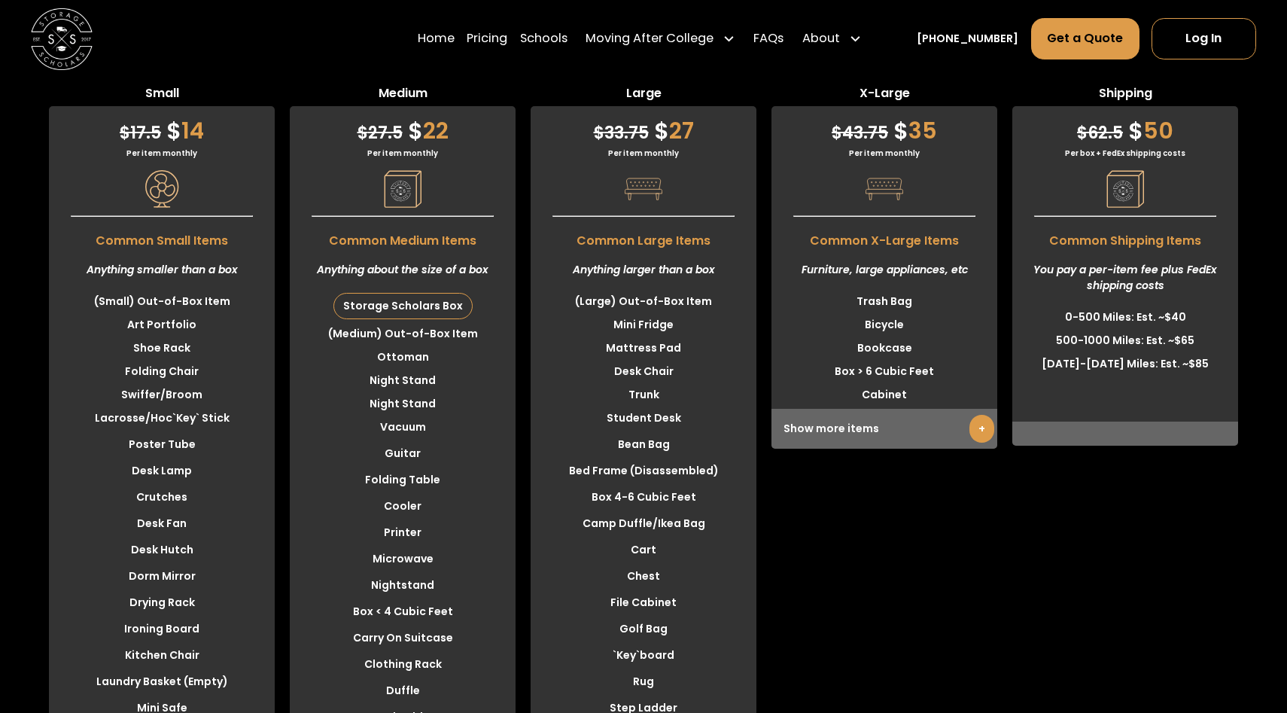
scroll to position [3857, 0]
click at [432, 303] on div "Storage Scholars Box" at bounding box center [403, 306] width 138 height 25
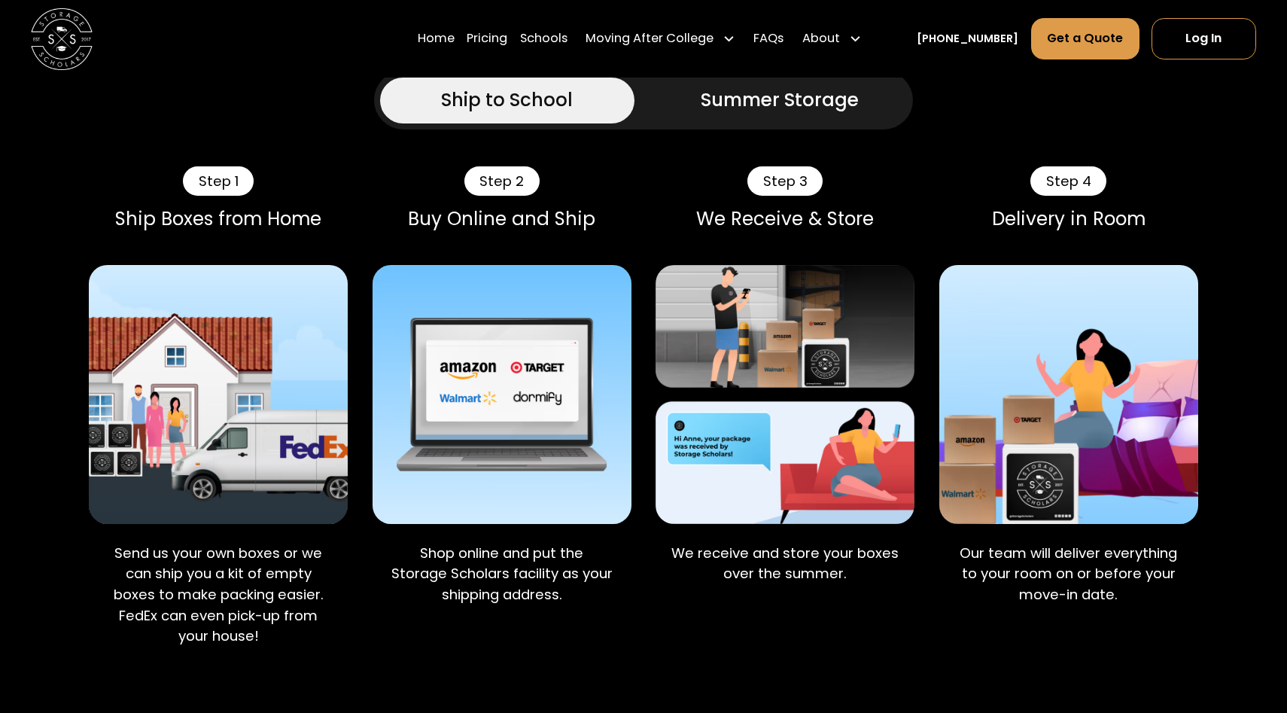
scroll to position [923, 0]
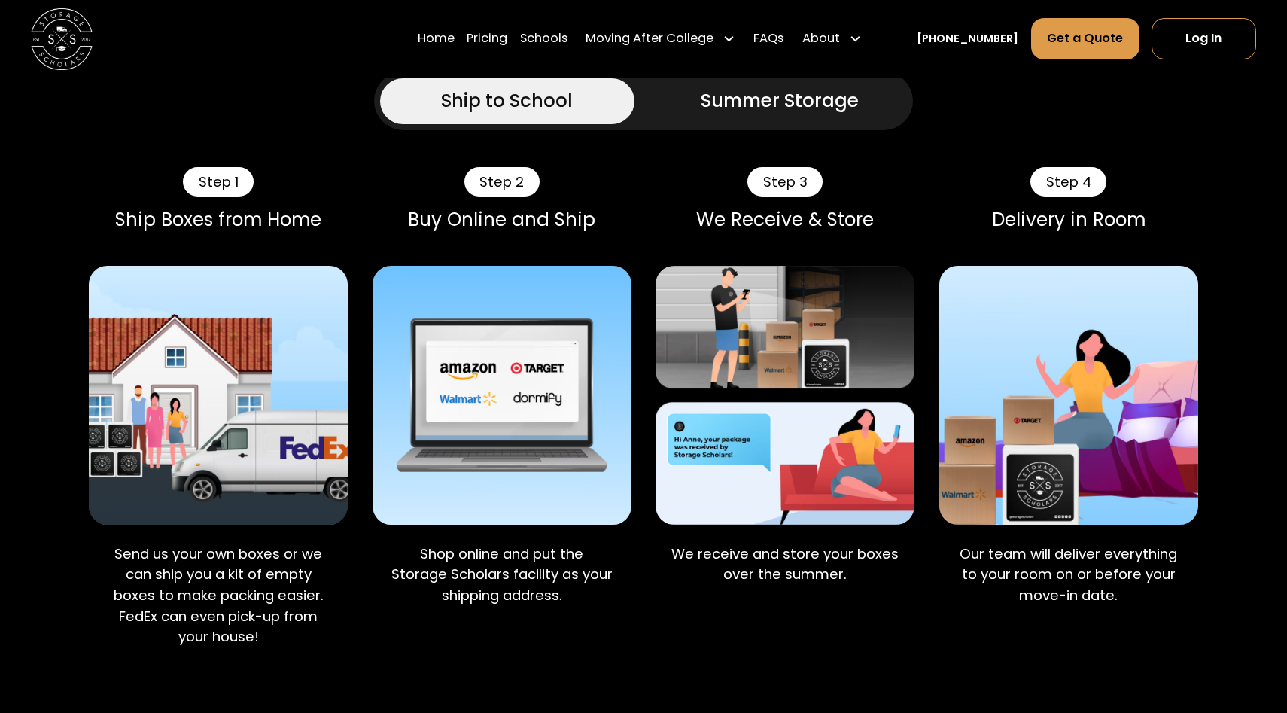
click at [766, 561] on p "We receive and store your boxes over the summer." at bounding box center [785, 563] width 234 height 41
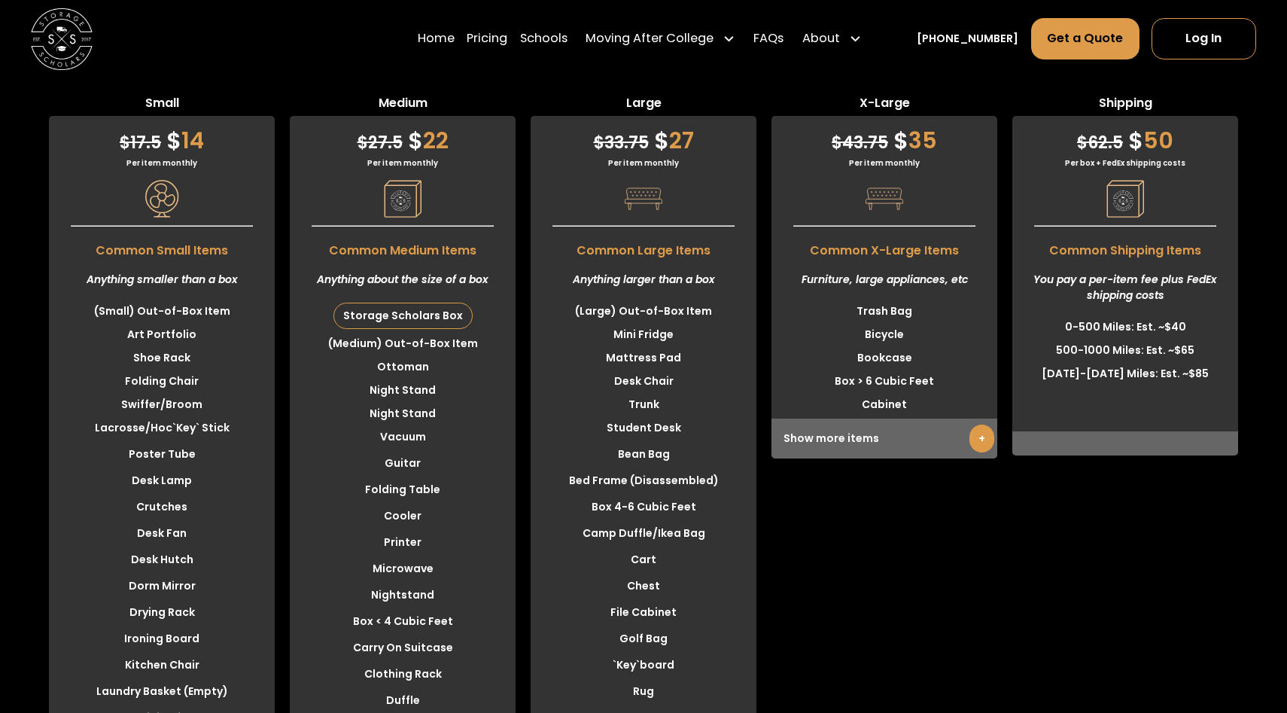
scroll to position [3844, 0]
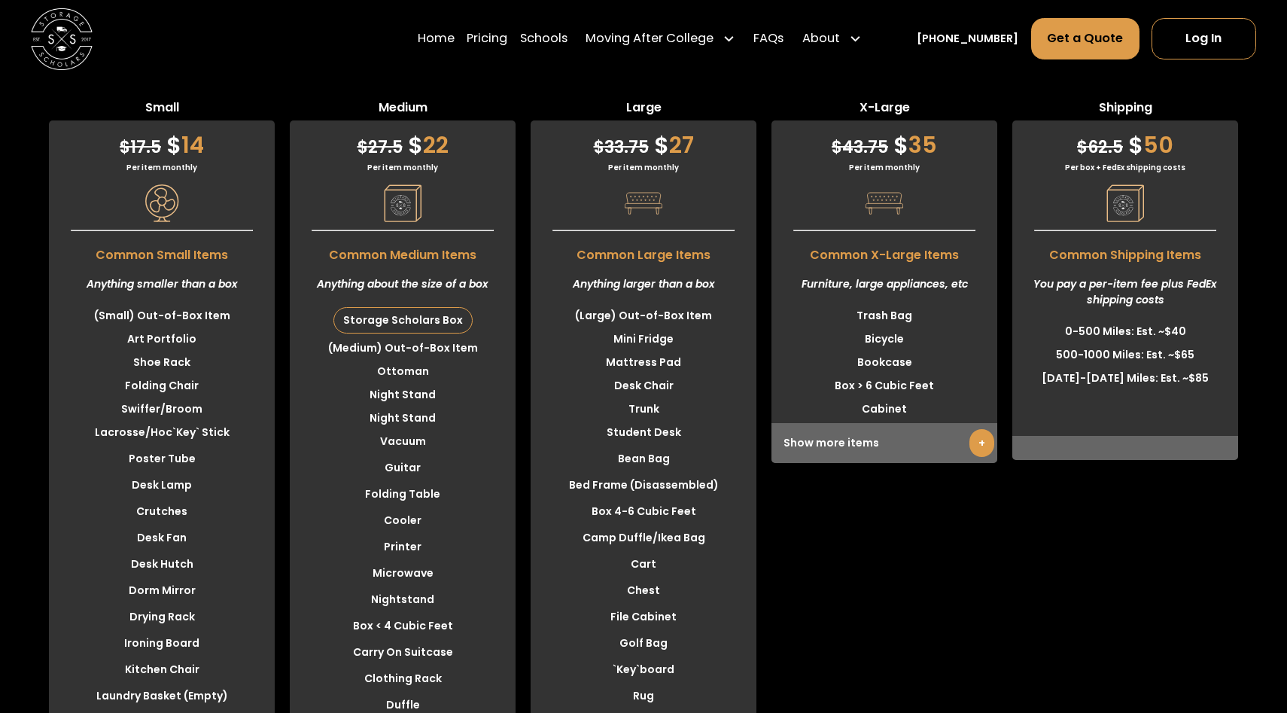
click at [804, 572] on div "X-Large $ 43.75 $ 35 Per item monthly Common X-Large Items Furniture, large app…" at bounding box center [884, 608] width 226 height 1018
